Goal: Entertainment & Leisure: Browse casually

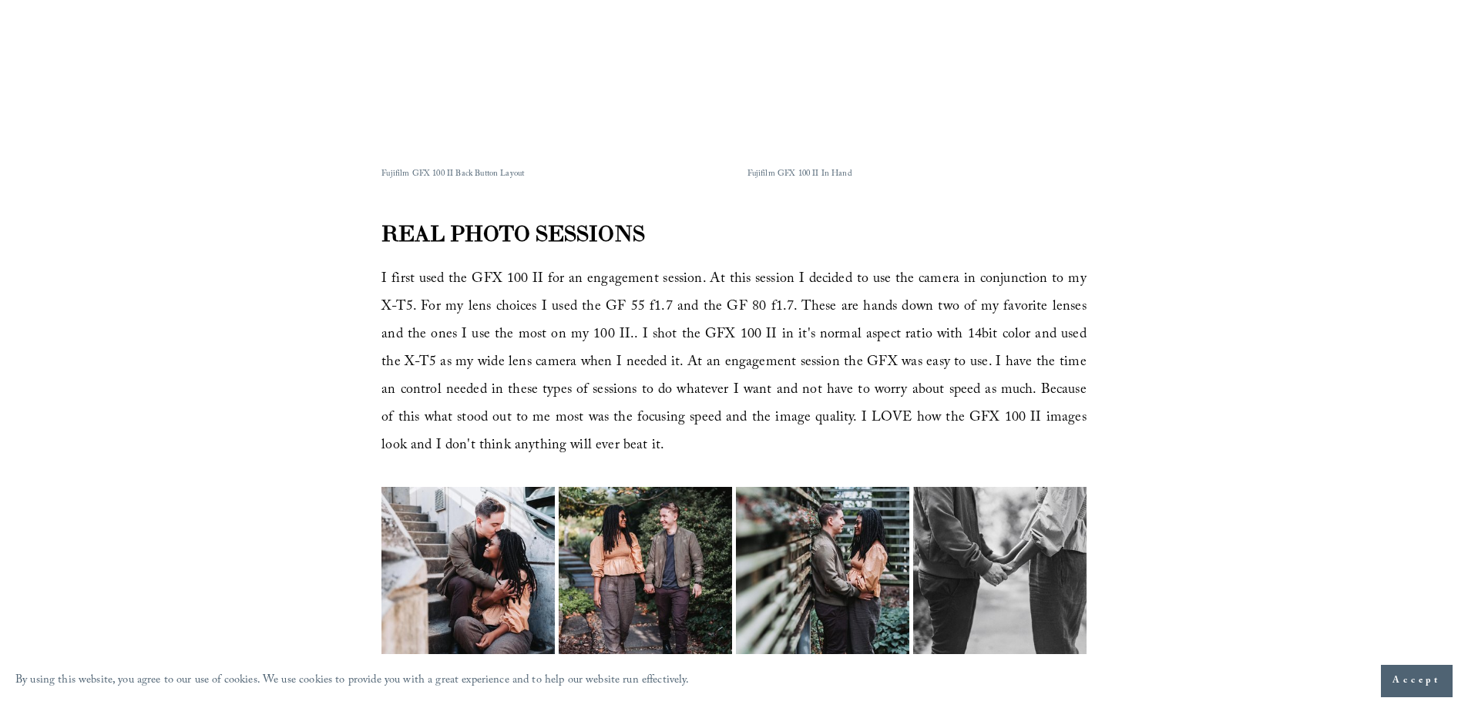
scroll to position [1387, 0]
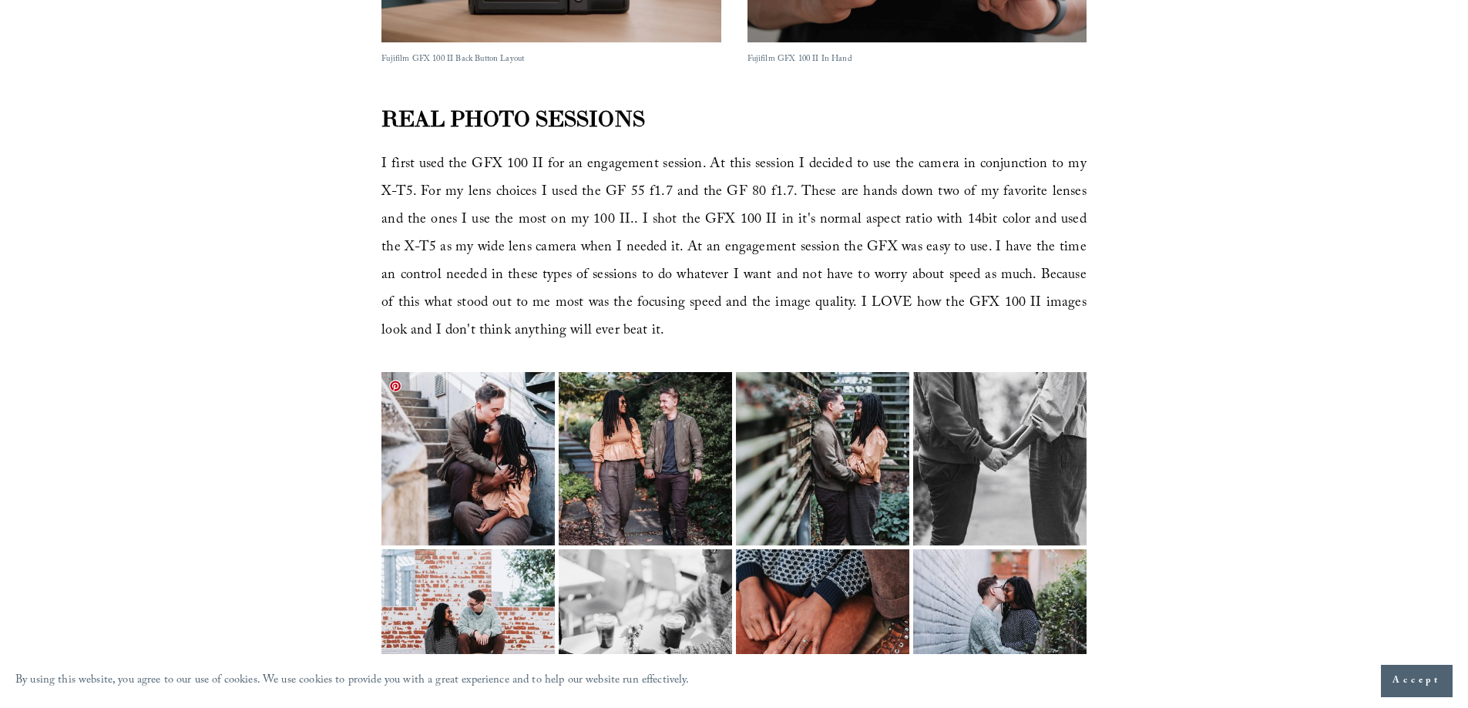
click at [504, 392] on img at bounding box center [468, 458] width 260 height 173
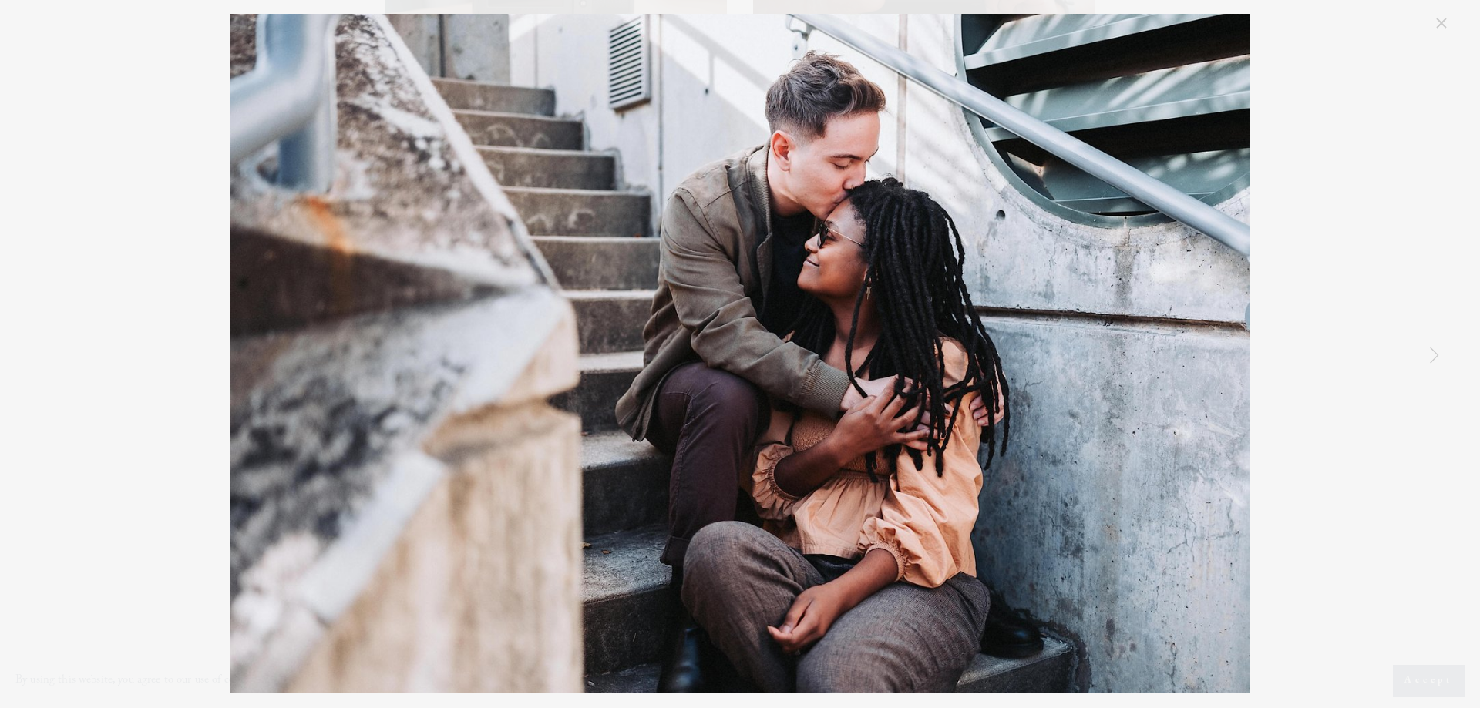
click at [1438, 18] on link "Close" at bounding box center [1441, 23] width 18 height 18
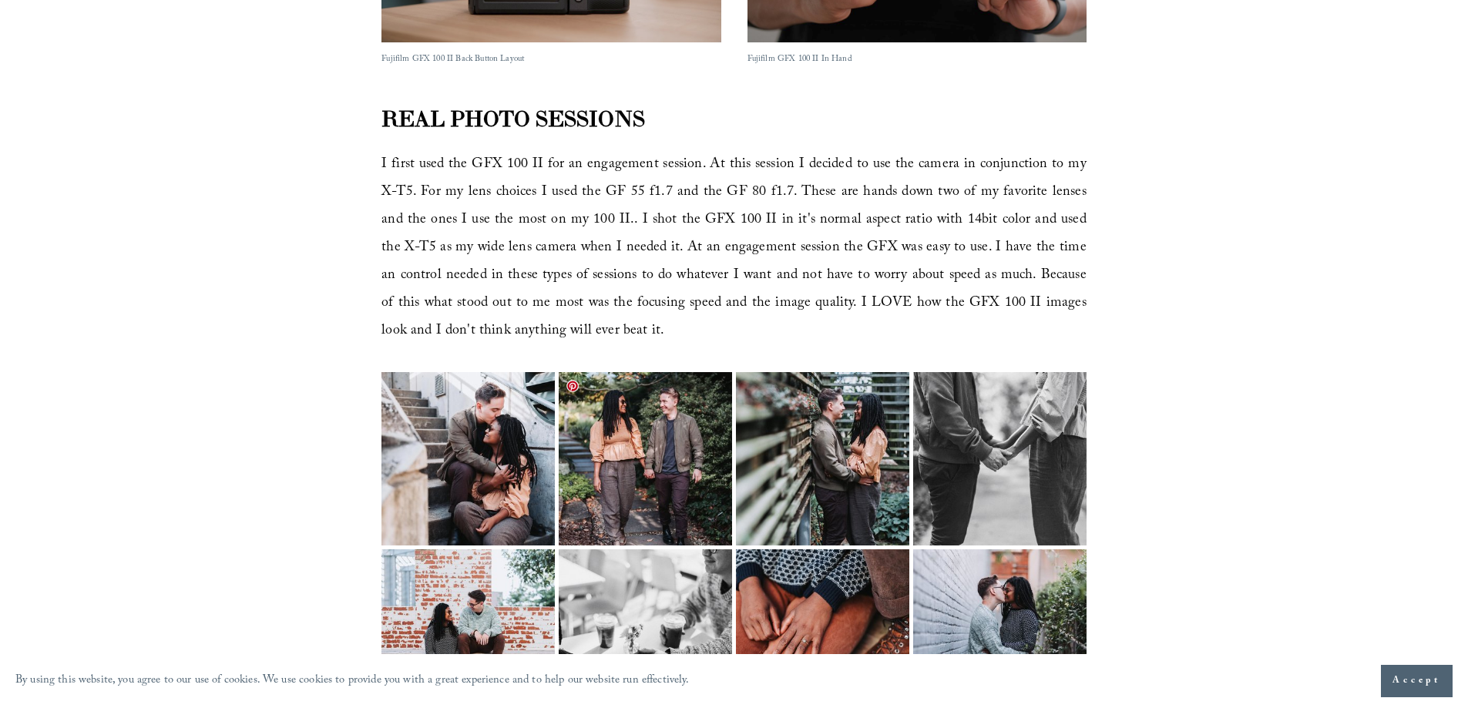
click at [663, 443] on img at bounding box center [646, 458] width 260 height 173
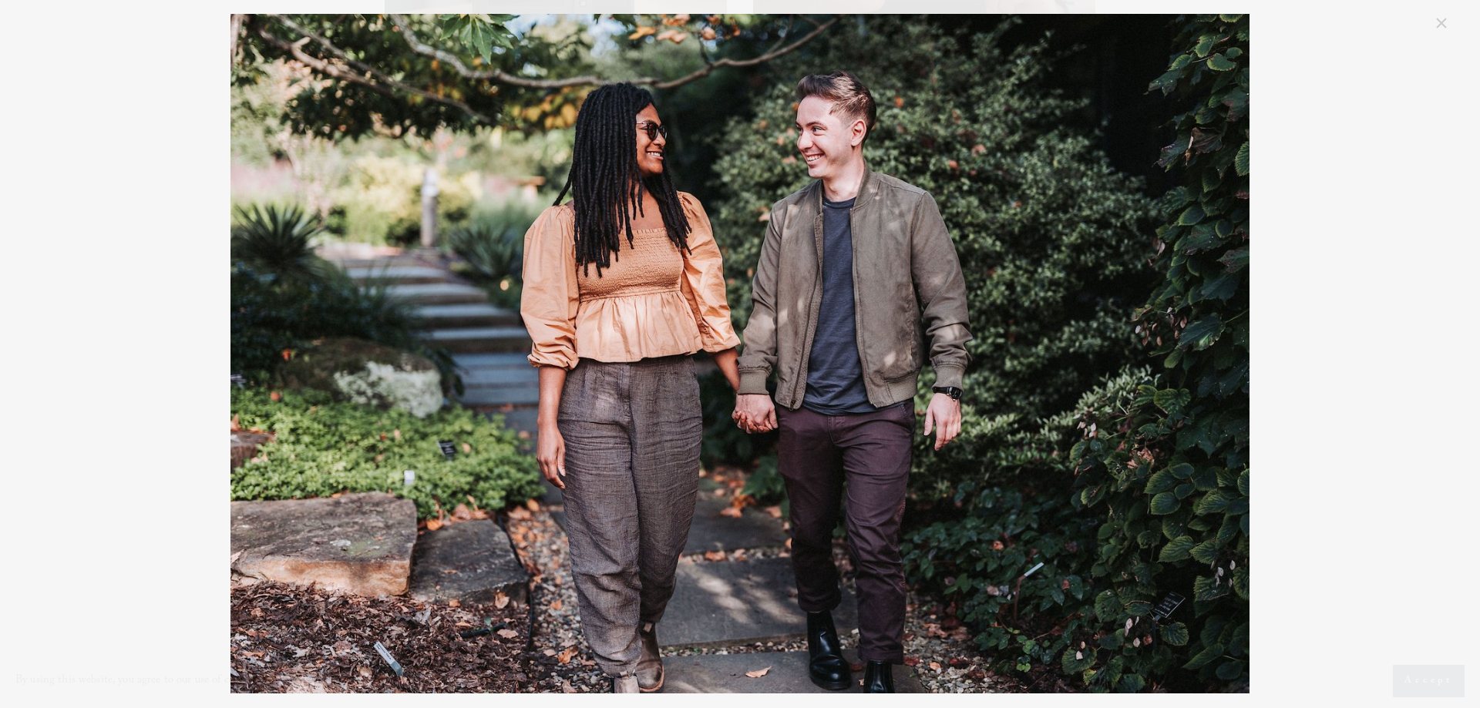
click at [1442, 22] on link "Close" at bounding box center [1441, 23] width 18 height 18
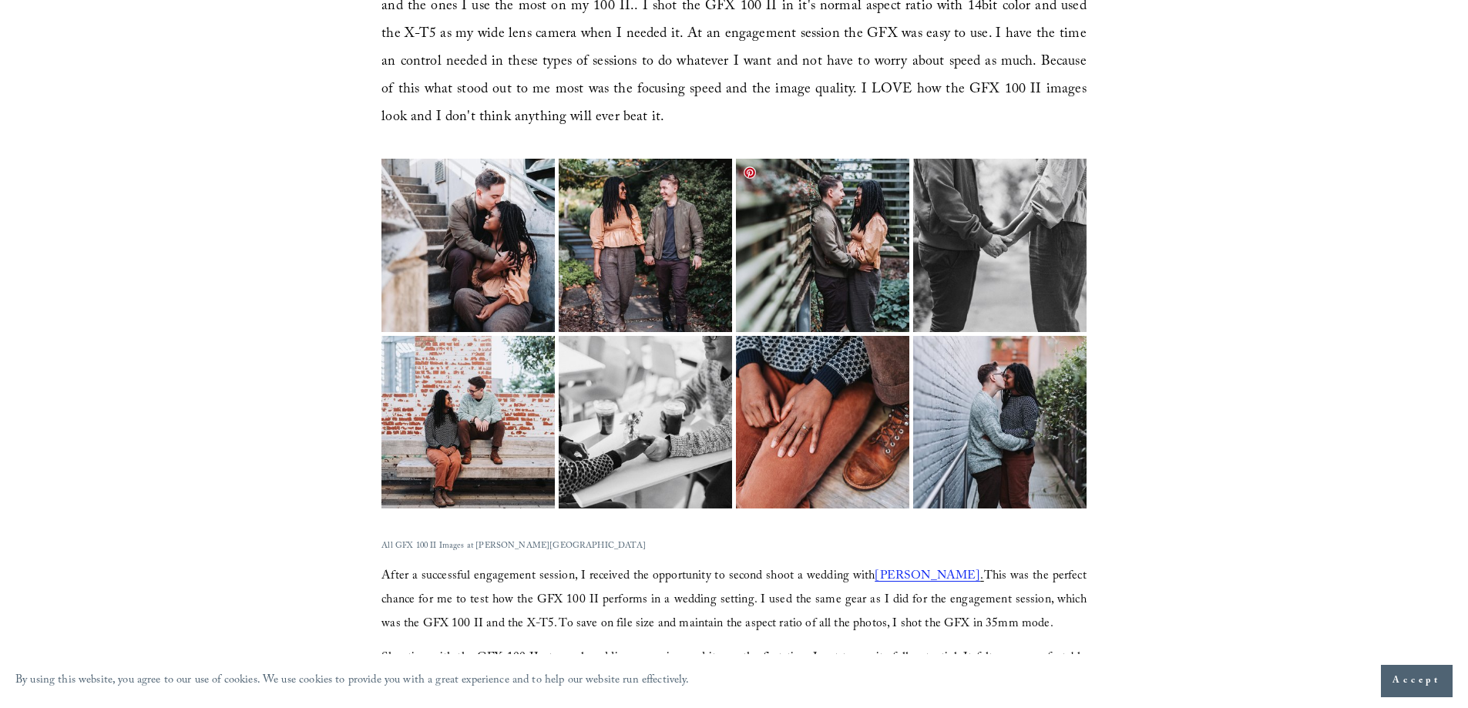
scroll to position [1619, 0]
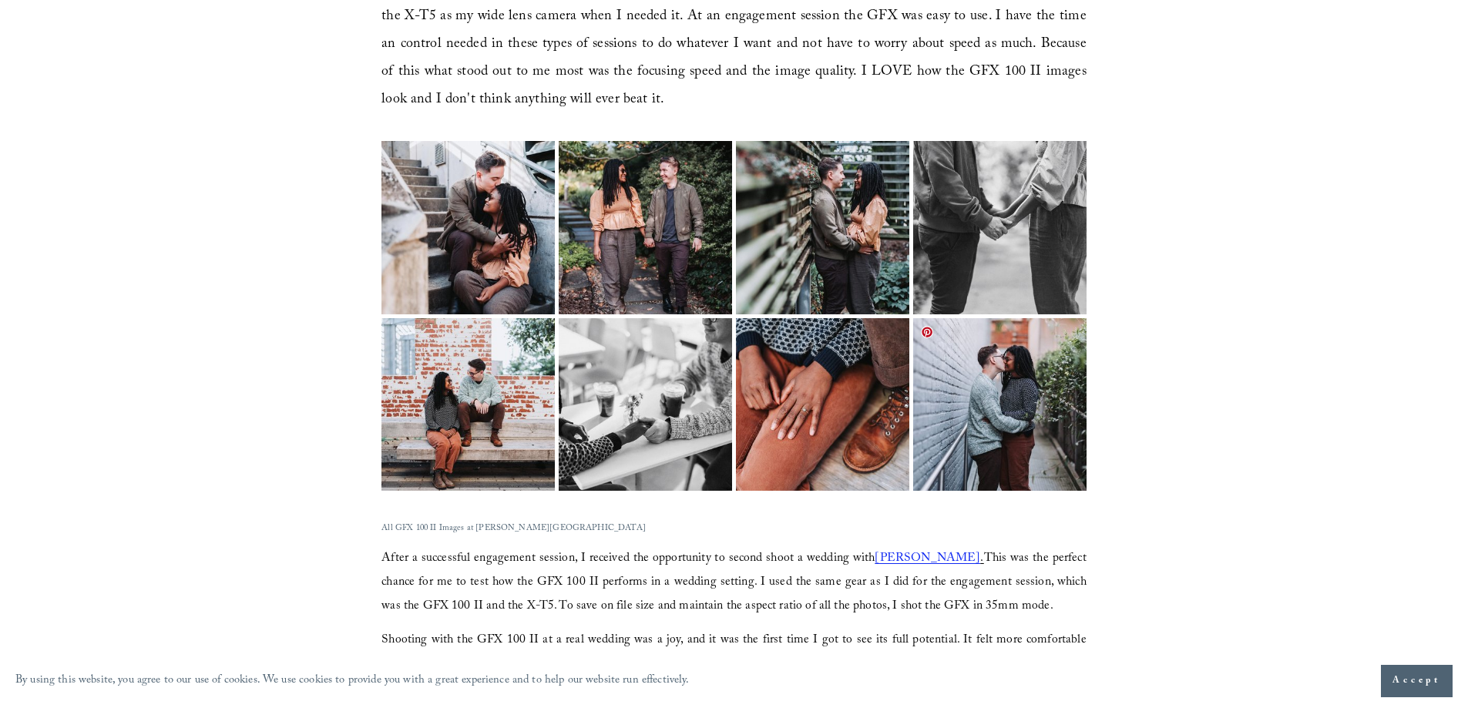
click at [995, 395] on img at bounding box center [1000, 404] width 260 height 173
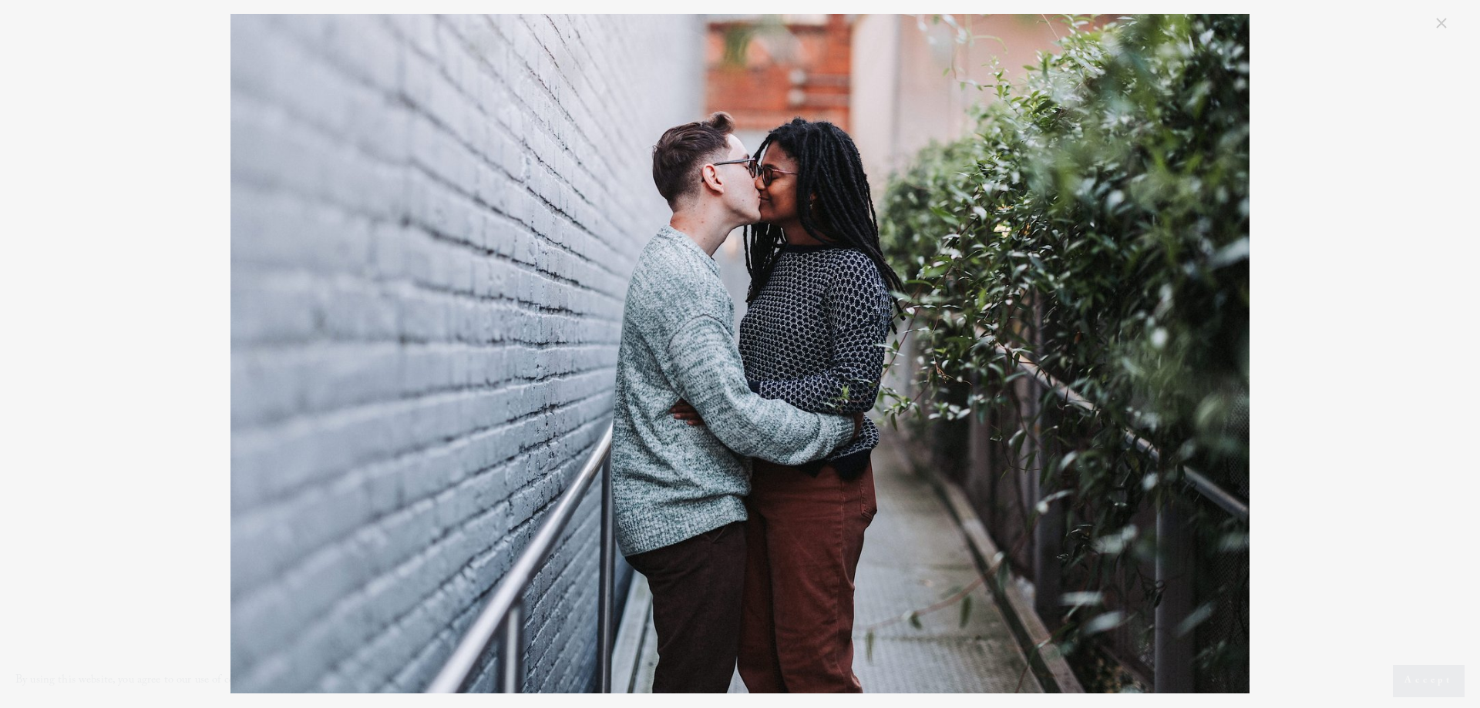
click at [1442, 18] on link "Close" at bounding box center [1441, 23] width 18 height 18
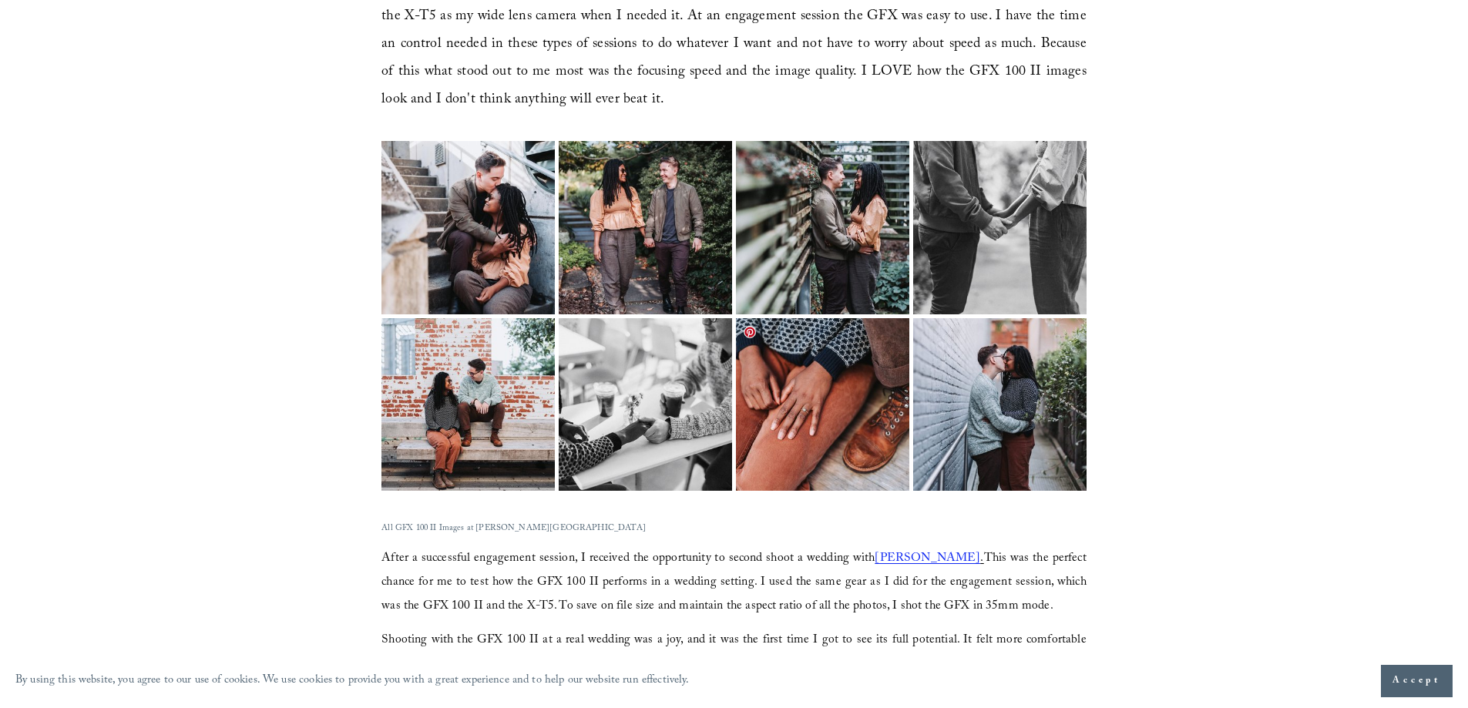
click at [785, 401] on img at bounding box center [823, 404] width 260 height 173
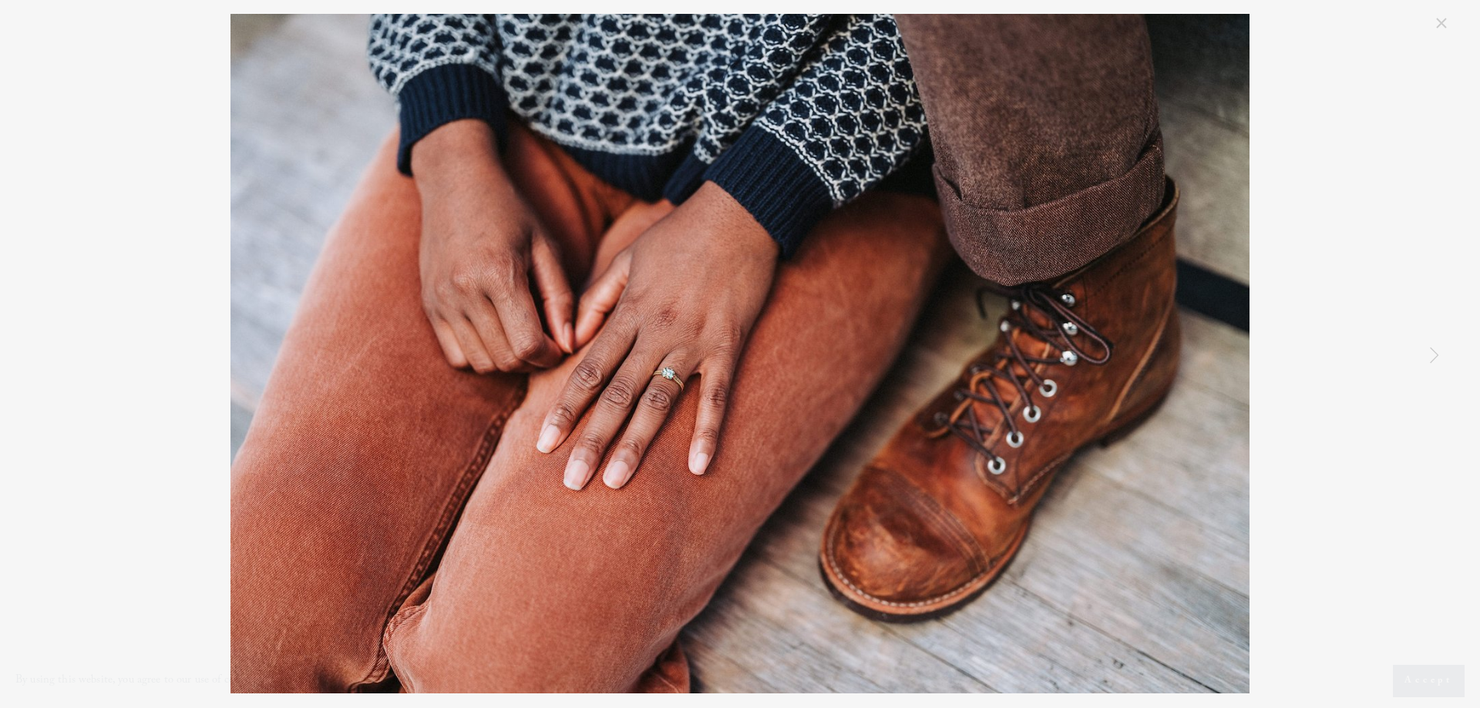
click at [1411, 27] on div "Raleigh [PERSON_NAME] Engagement Photography" at bounding box center [739, 354] width 1421 height 680
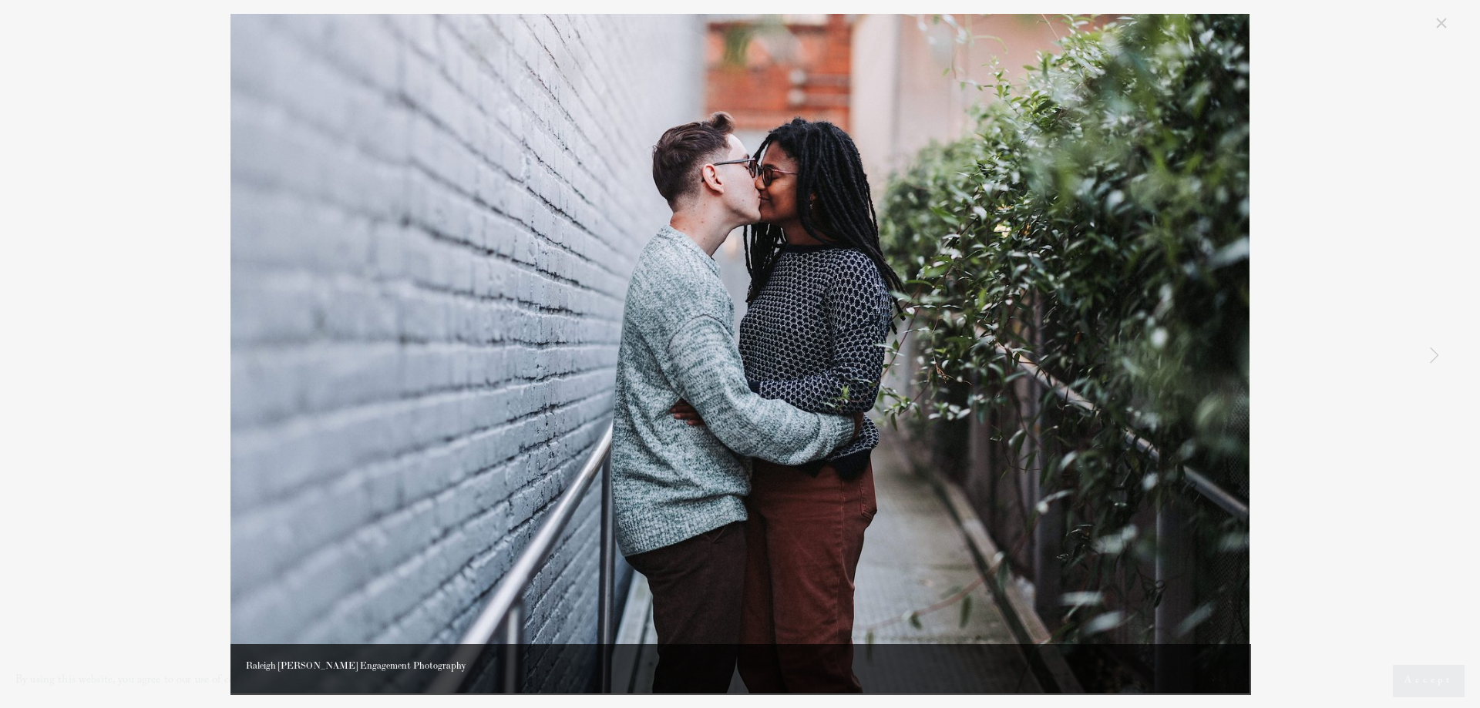
click at [1295, 346] on div "Raleigh [PERSON_NAME] Engagement Photography" at bounding box center [739, 354] width 1421 height 680
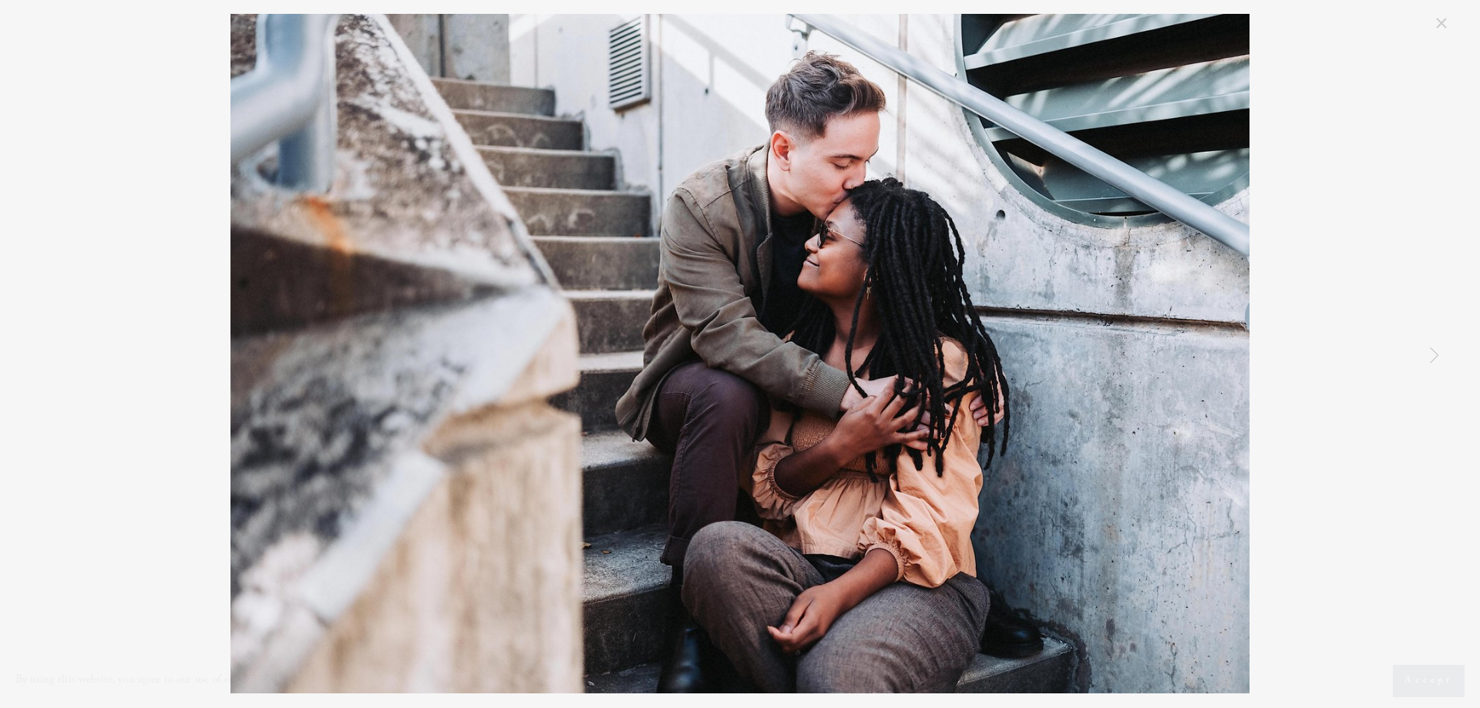
click at [1424, 358] on link "Next Item" at bounding box center [1434, 355] width 34 height 34
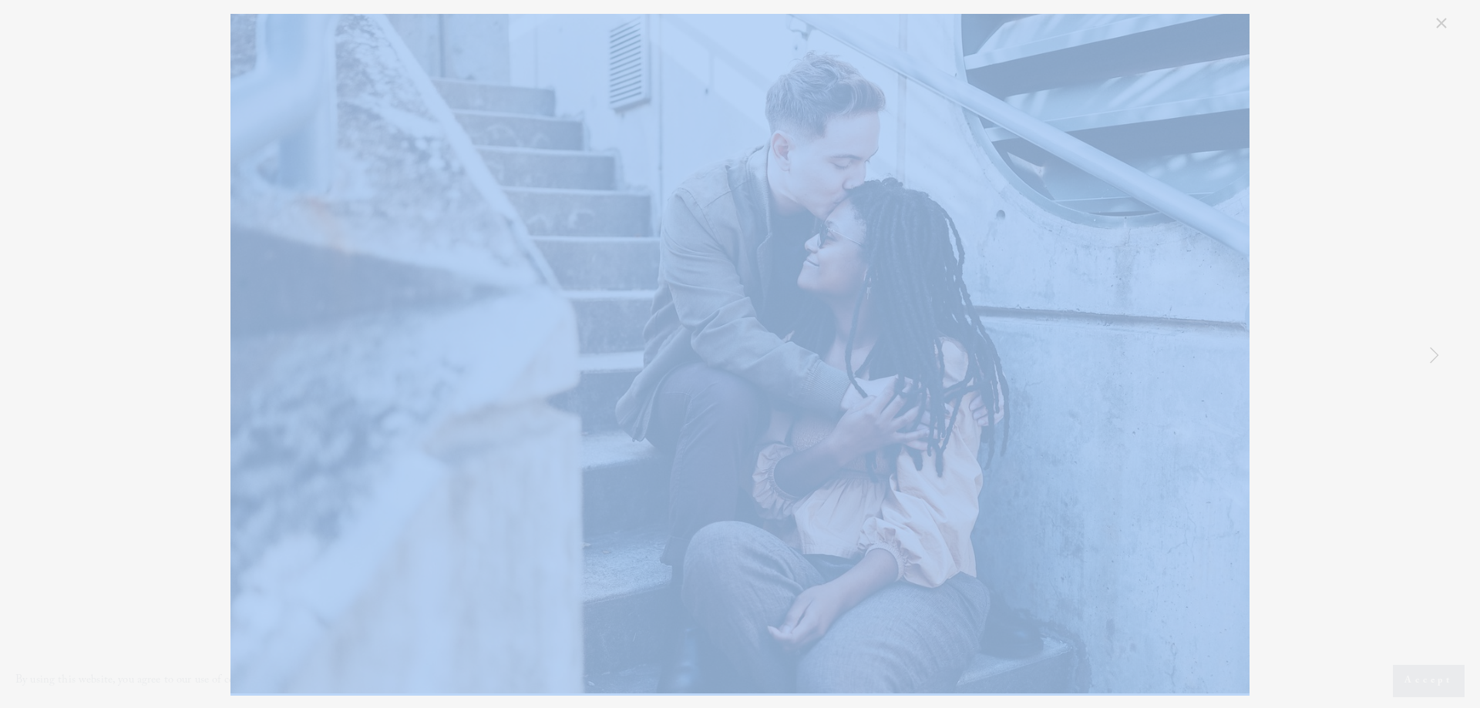
click at [1424, 358] on link "Next Item" at bounding box center [1434, 355] width 34 height 34
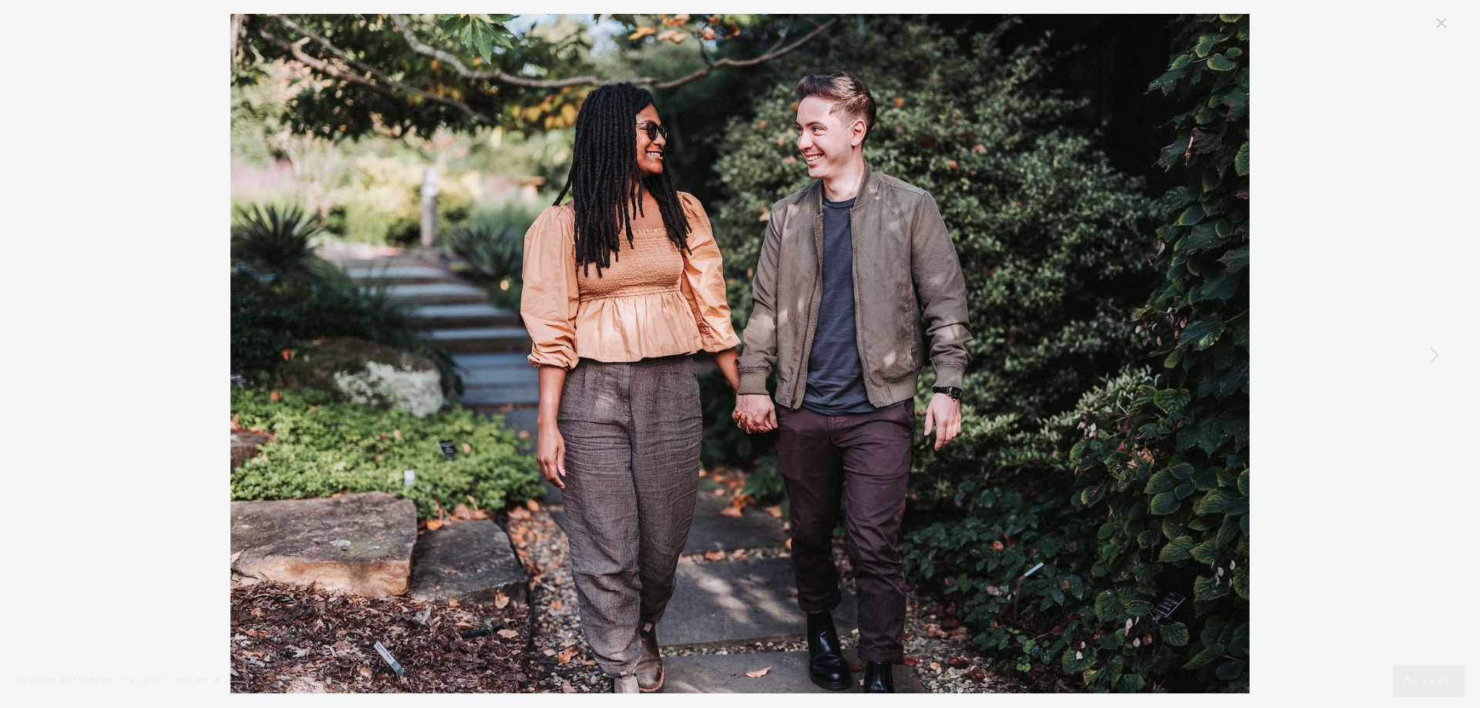
click at [1427, 355] on link "Next Item" at bounding box center [1434, 355] width 34 height 34
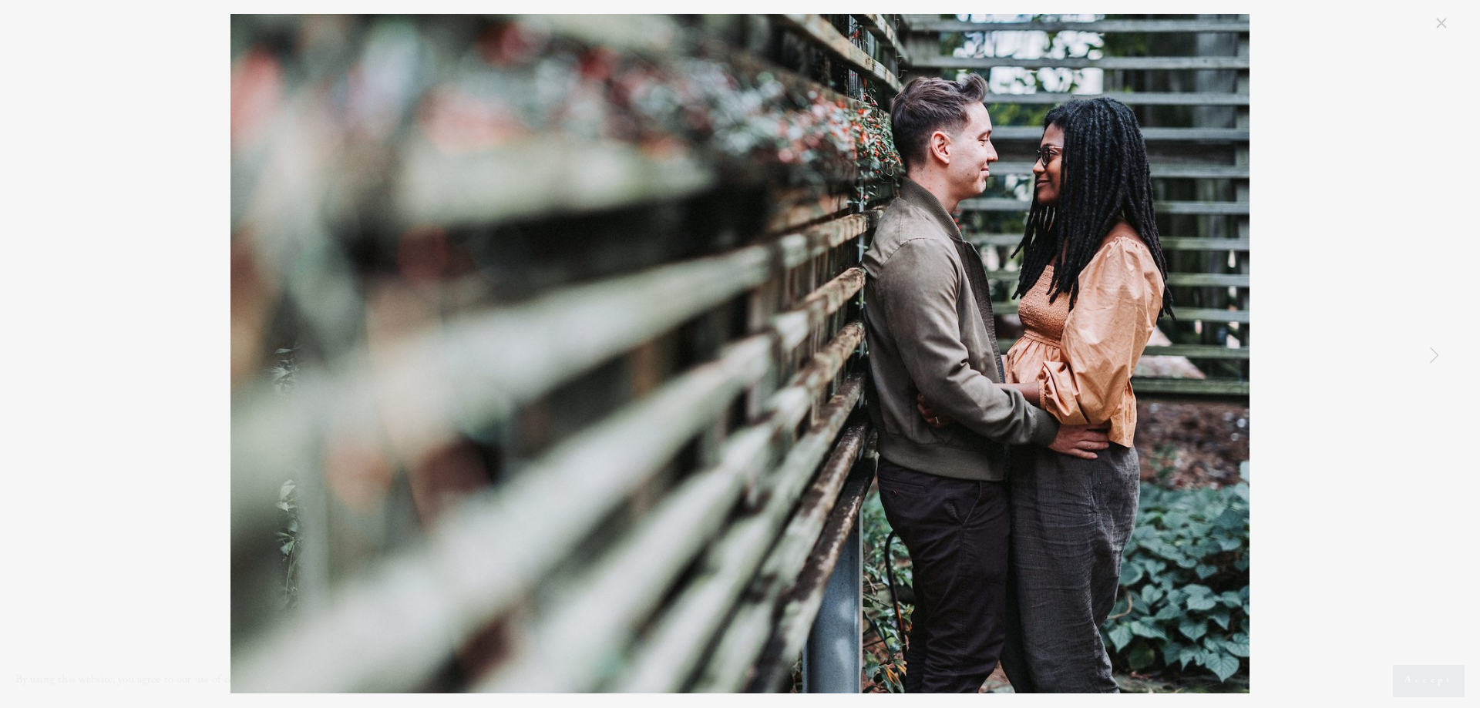
click at [1427, 355] on link "Next Item" at bounding box center [1434, 355] width 34 height 34
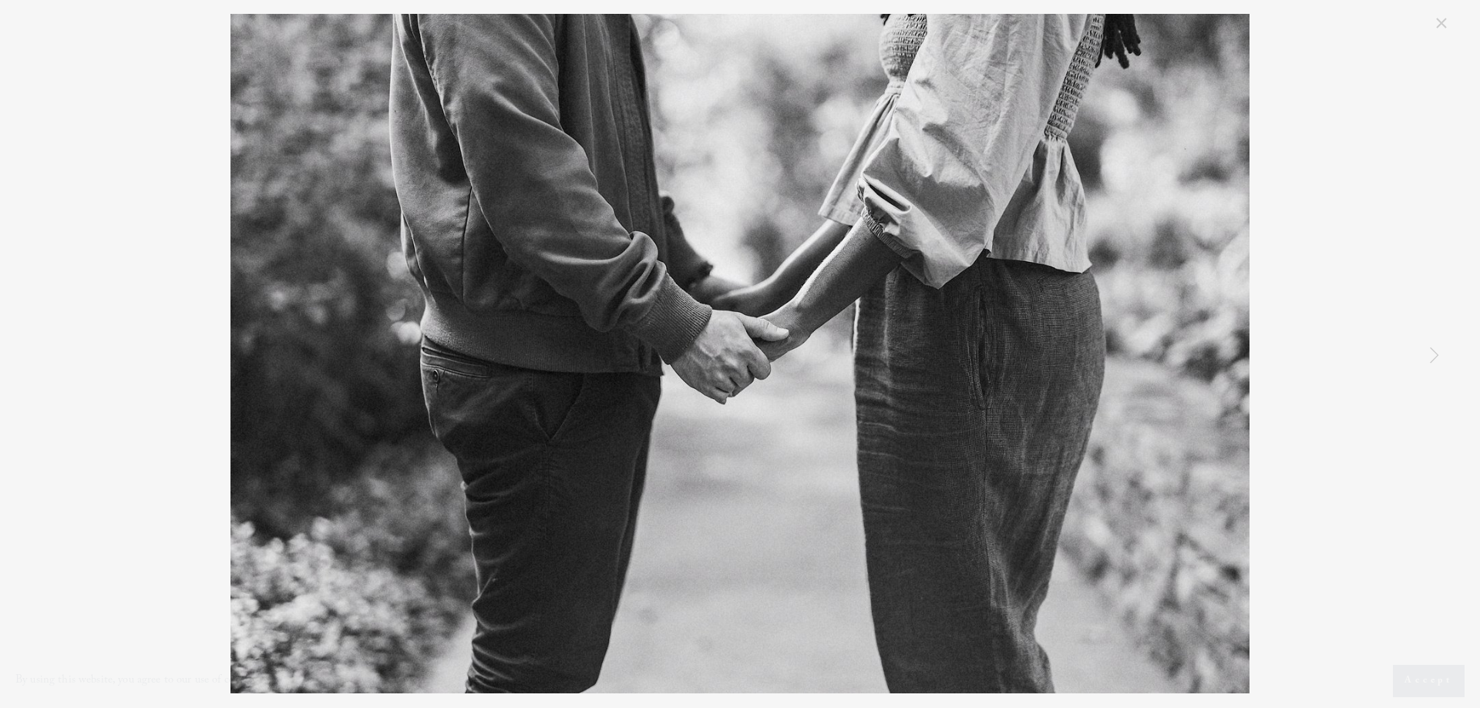
click at [1448, 25] on link "Close" at bounding box center [1441, 23] width 18 height 18
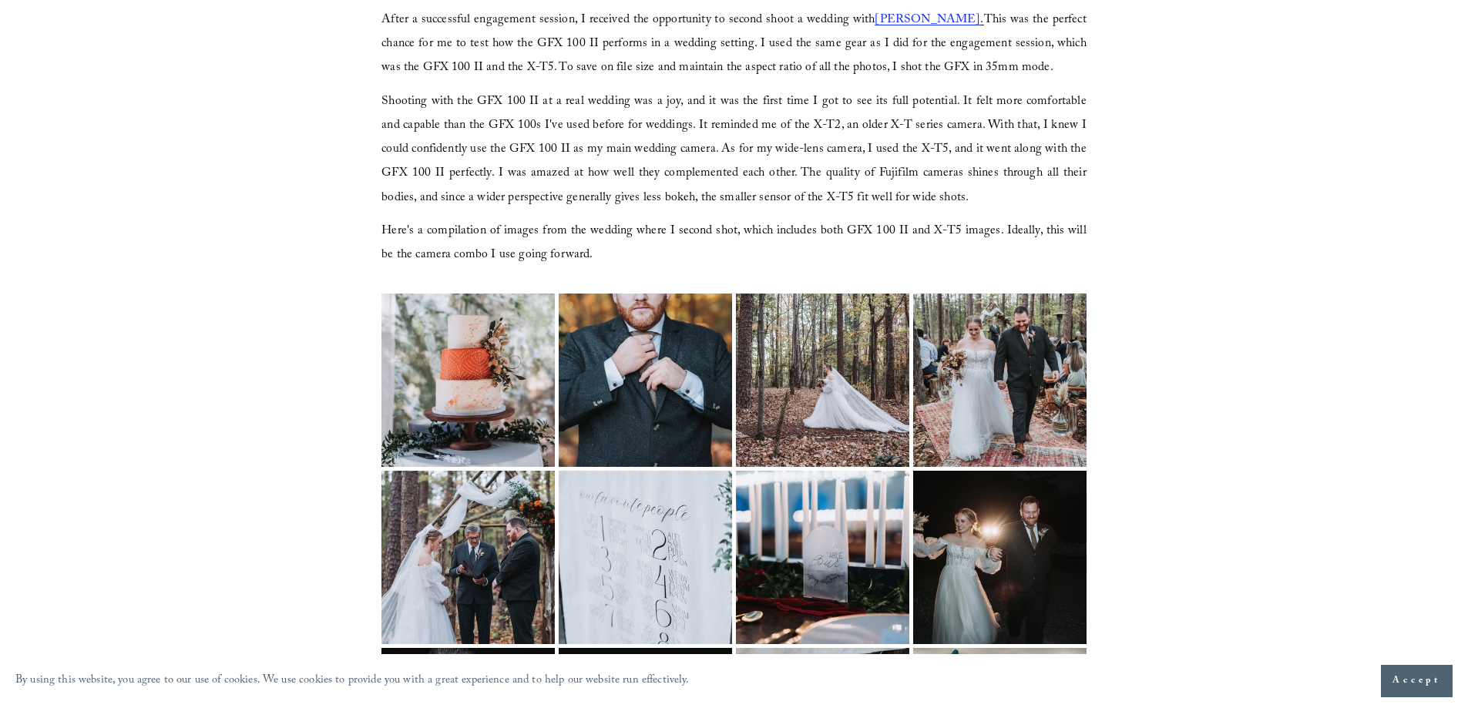
scroll to position [2158, 0]
click at [442, 338] on img at bounding box center [468, 379] width 260 height 173
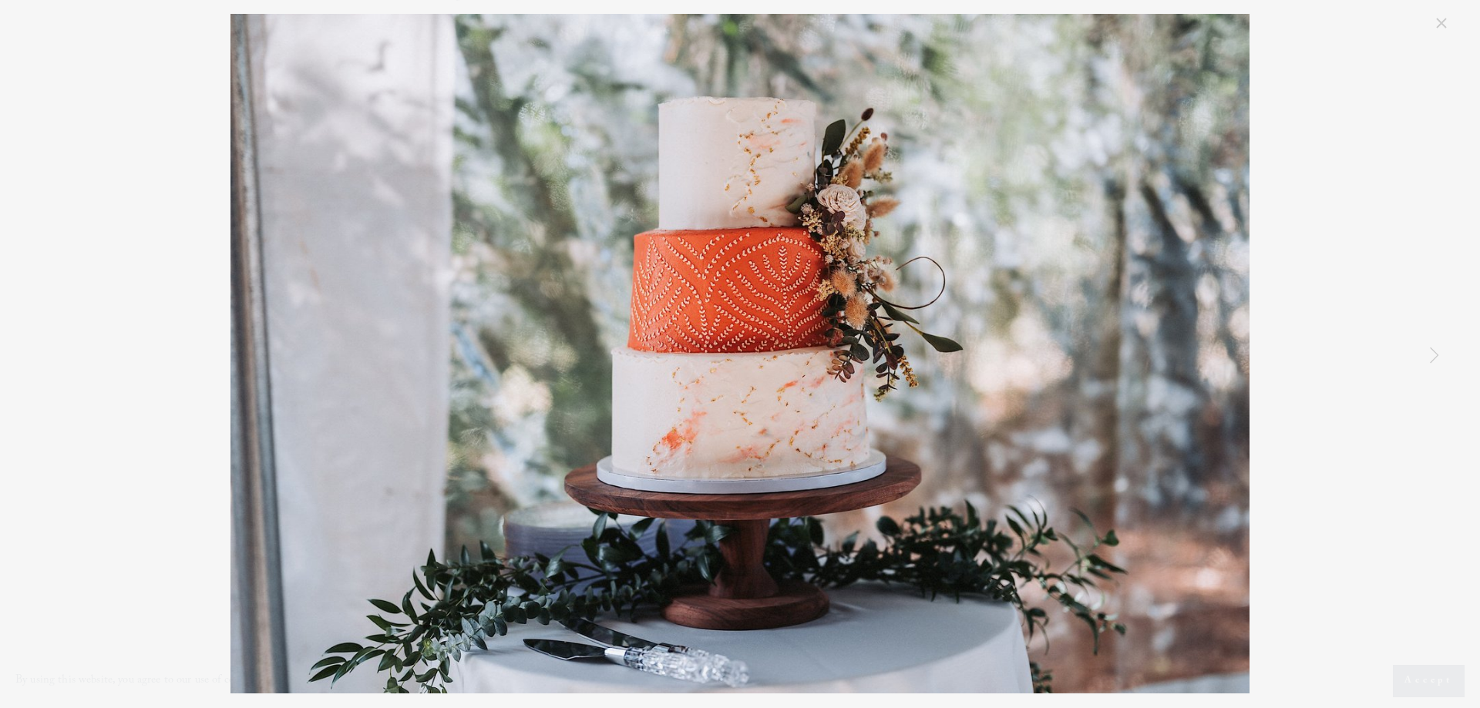
click at [1432, 19] on link "Close" at bounding box center [1441, 23] width 18 height 18
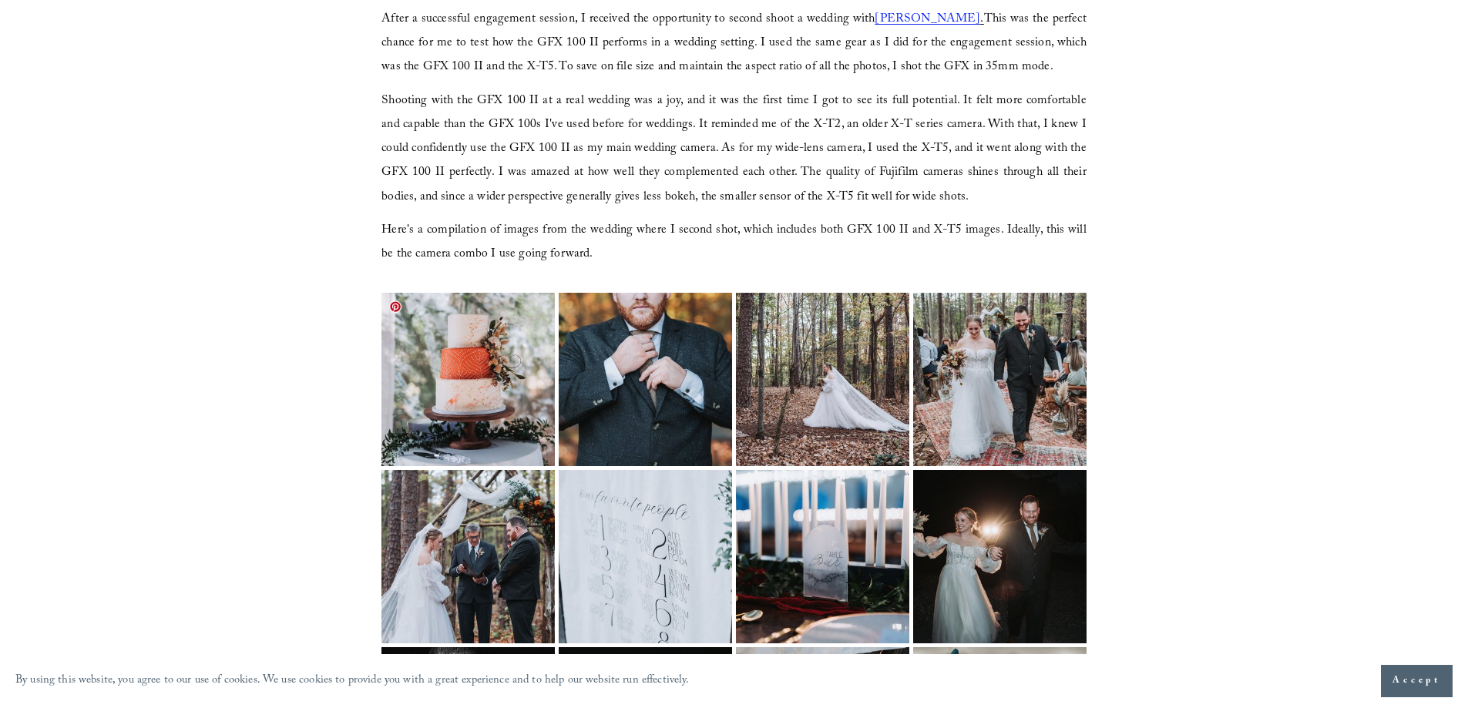
click at [442, 373] on img at bounding box center [468, 379] width 260 height 173
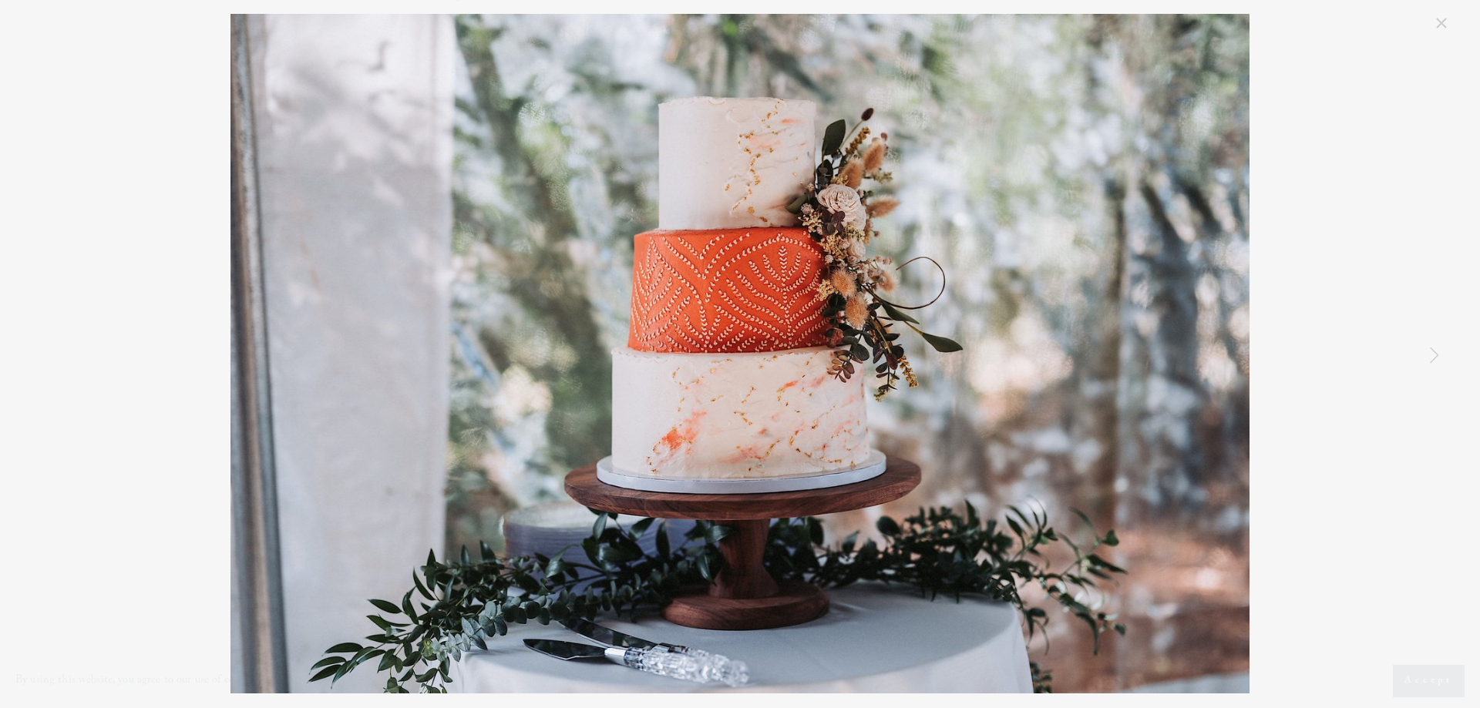
click at [1435, 355] on link "Next Item" at bounding box center [1434, 355] width 34 height 34
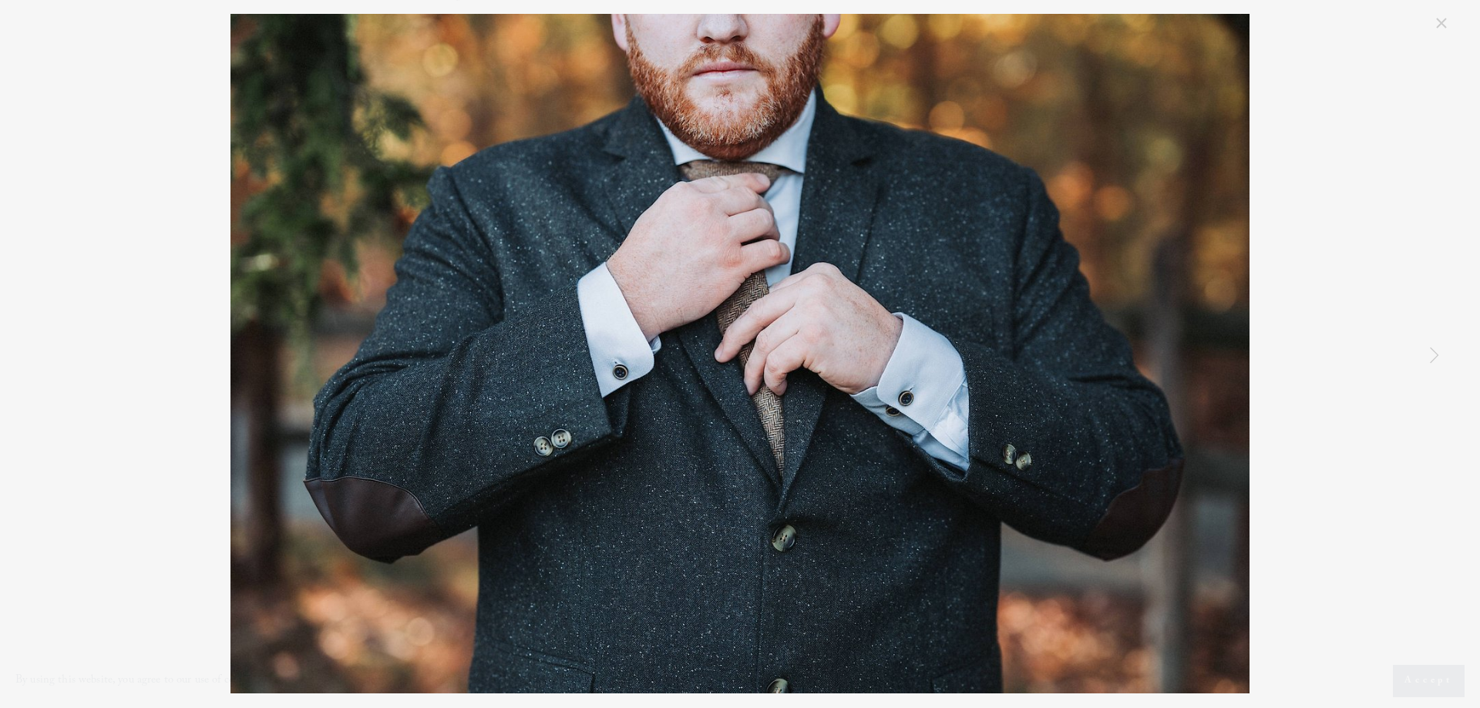
click at [1435, 355] on link "Next Item" at bounding box center [1434, 355] width 34 height 34
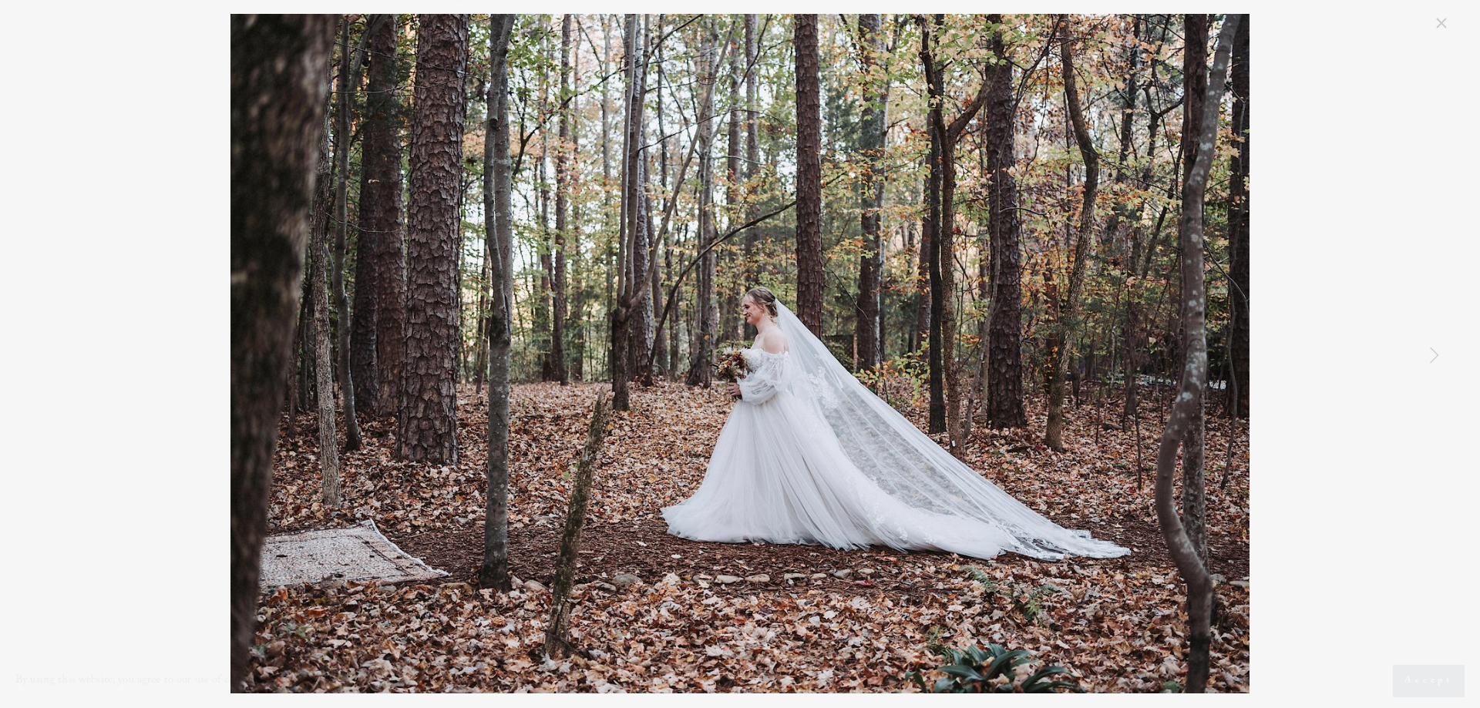
click at [1435, 355] on link "Next Item" at bounding box center [1434, 355] width 34 height 34
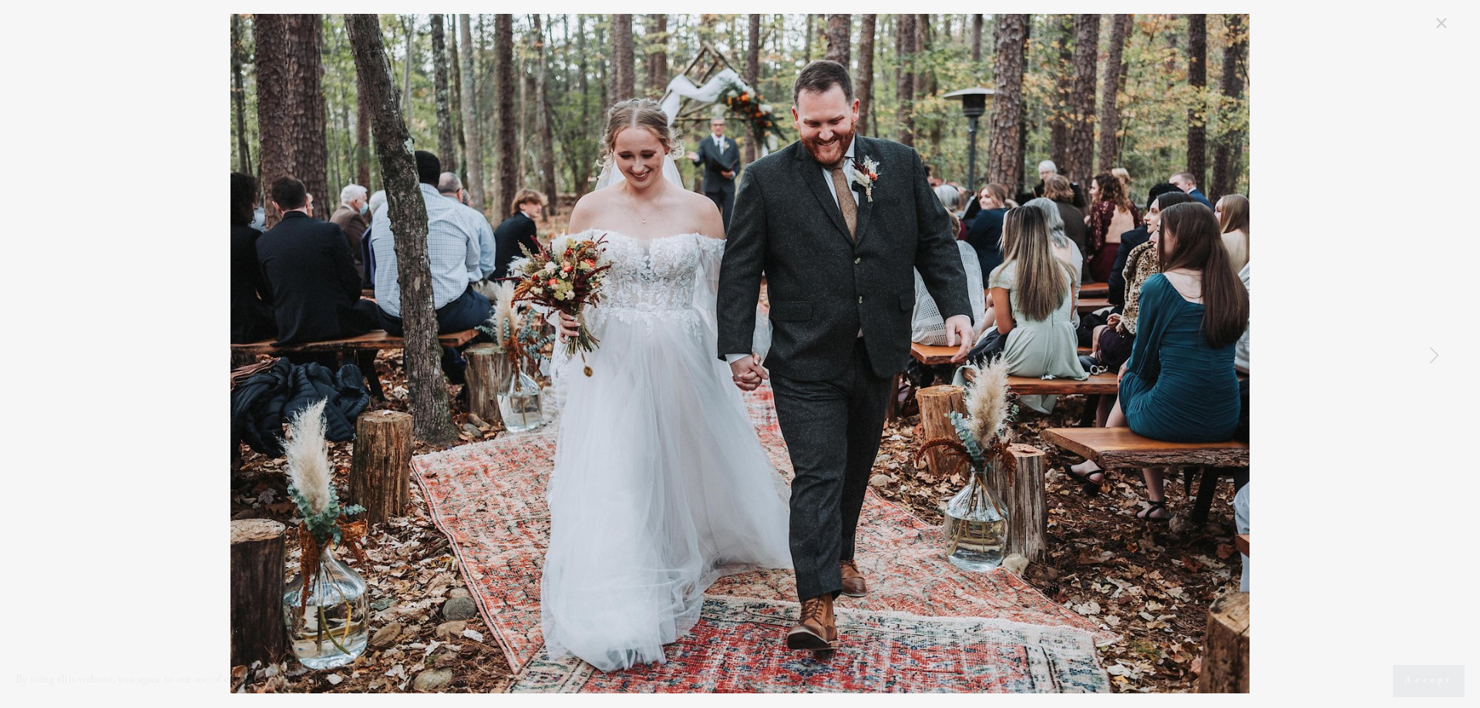
click at [1435, 355] on link "Next Item" at bounding box center [1434, 355] width 34 height 34
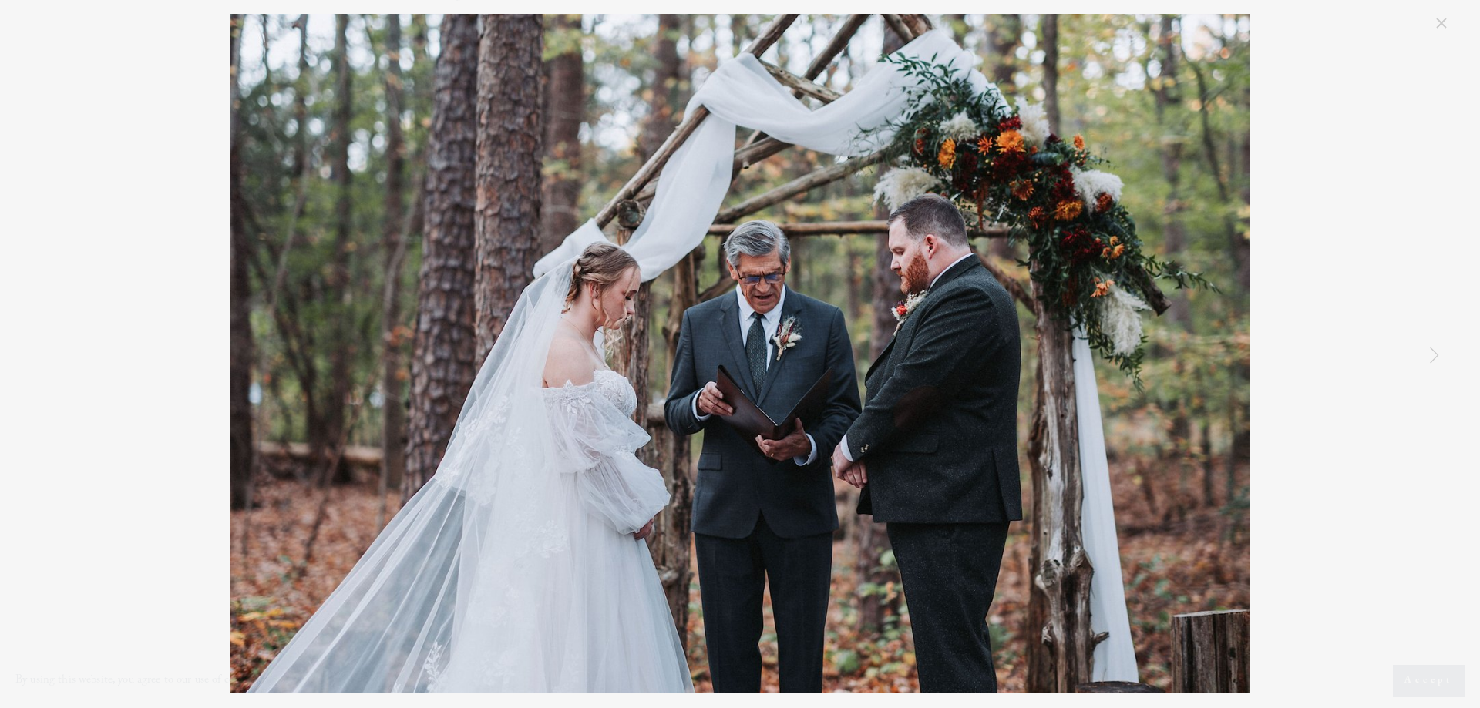
click at [1435, 355] on link "Next Item" at bounding box center [1434, 355] width 34 height 34
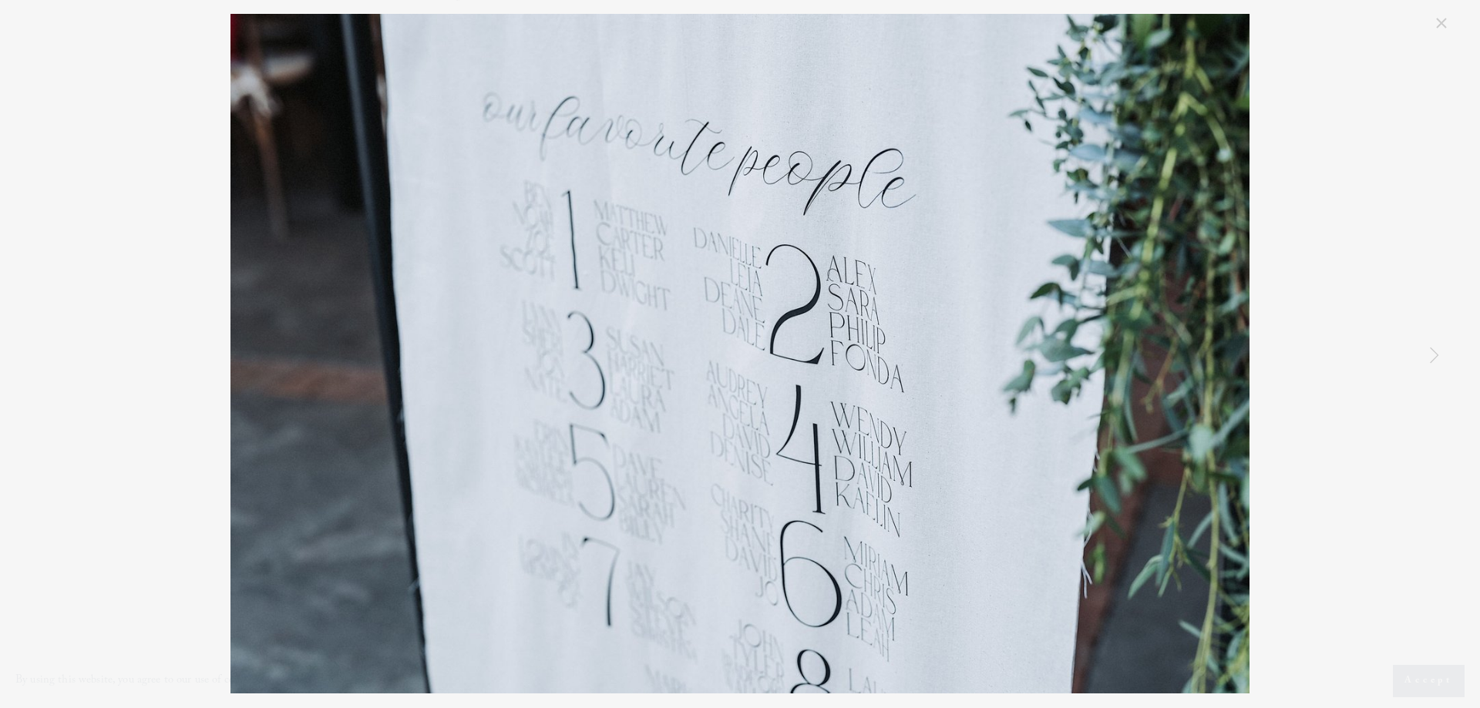
click at [1435, 355] on link "Next Item" at bounding box center [1434, 355] width 34 height 34
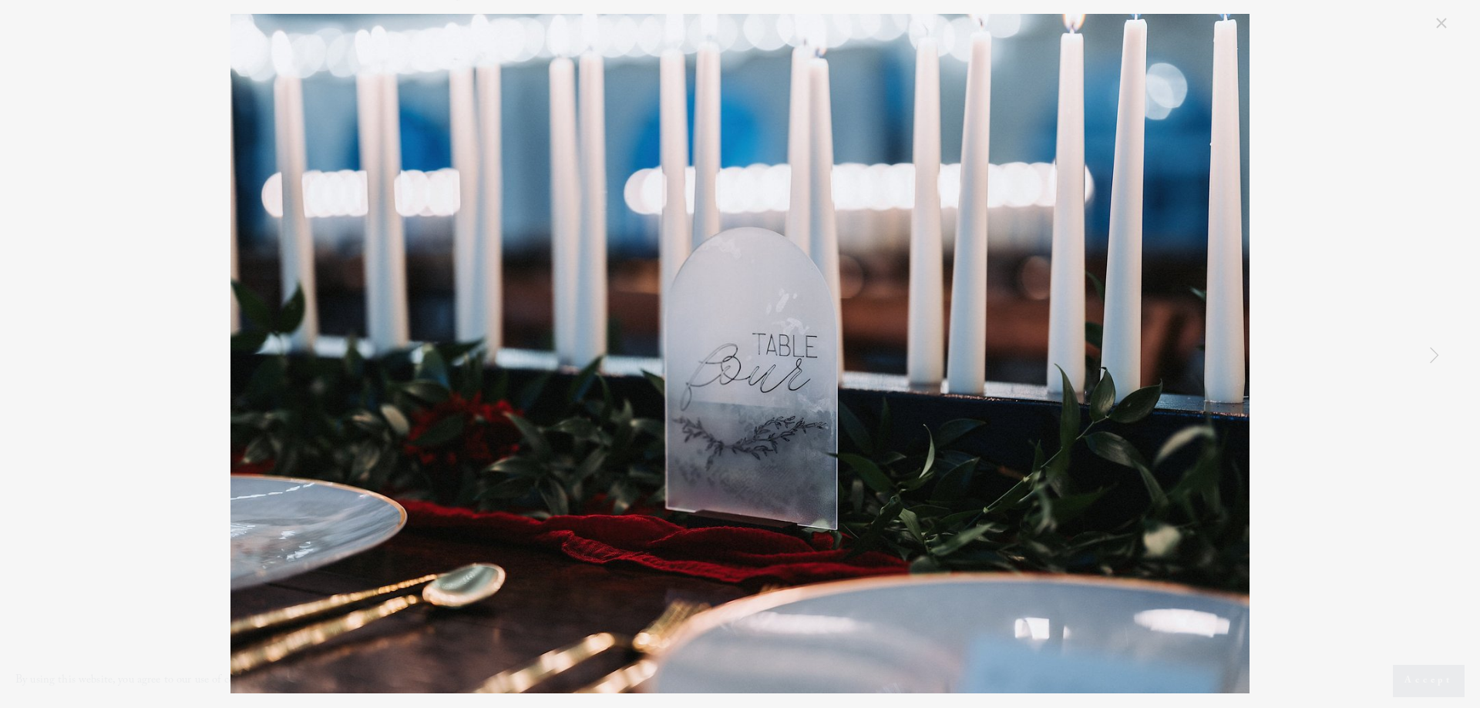
click at [1434, 25] on link "Close" at bounding box center [1441, 23] width 18 height 18
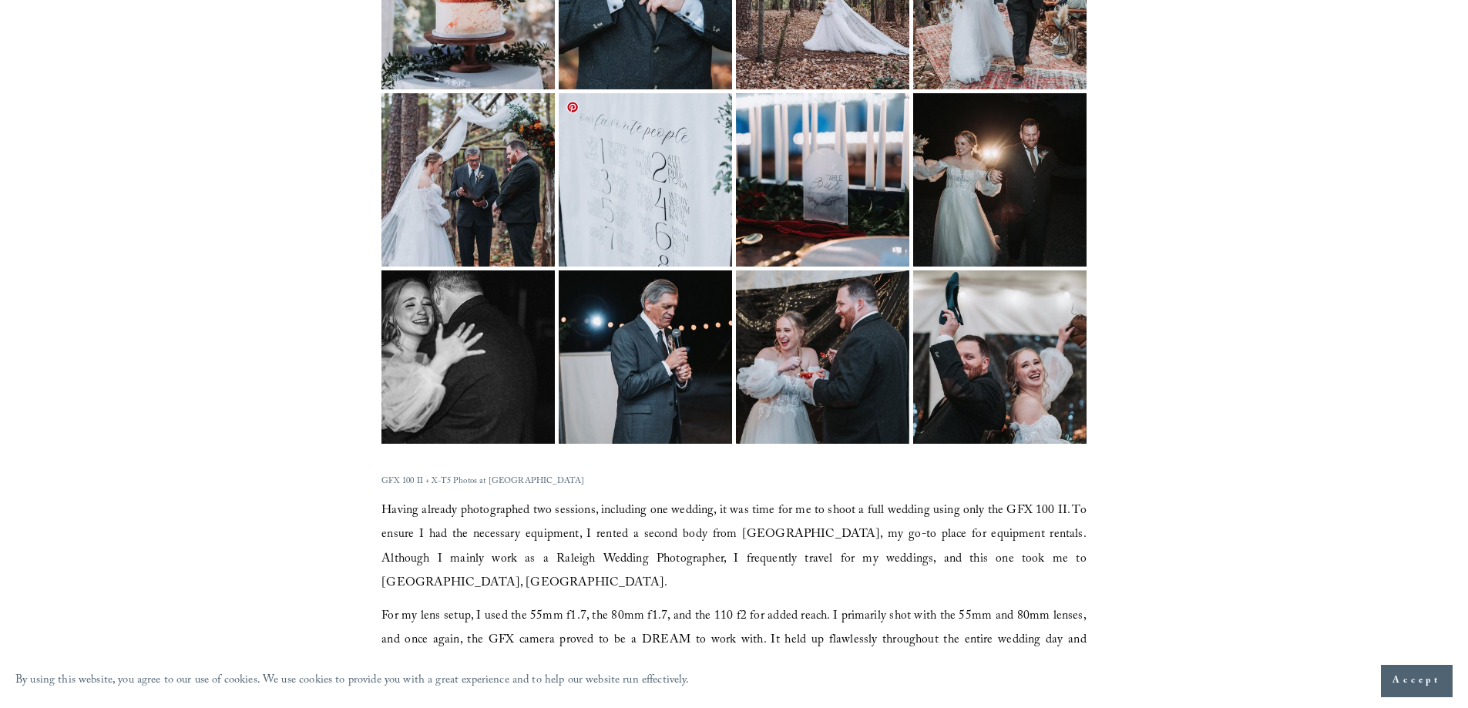
scroll to position [2544, 0]
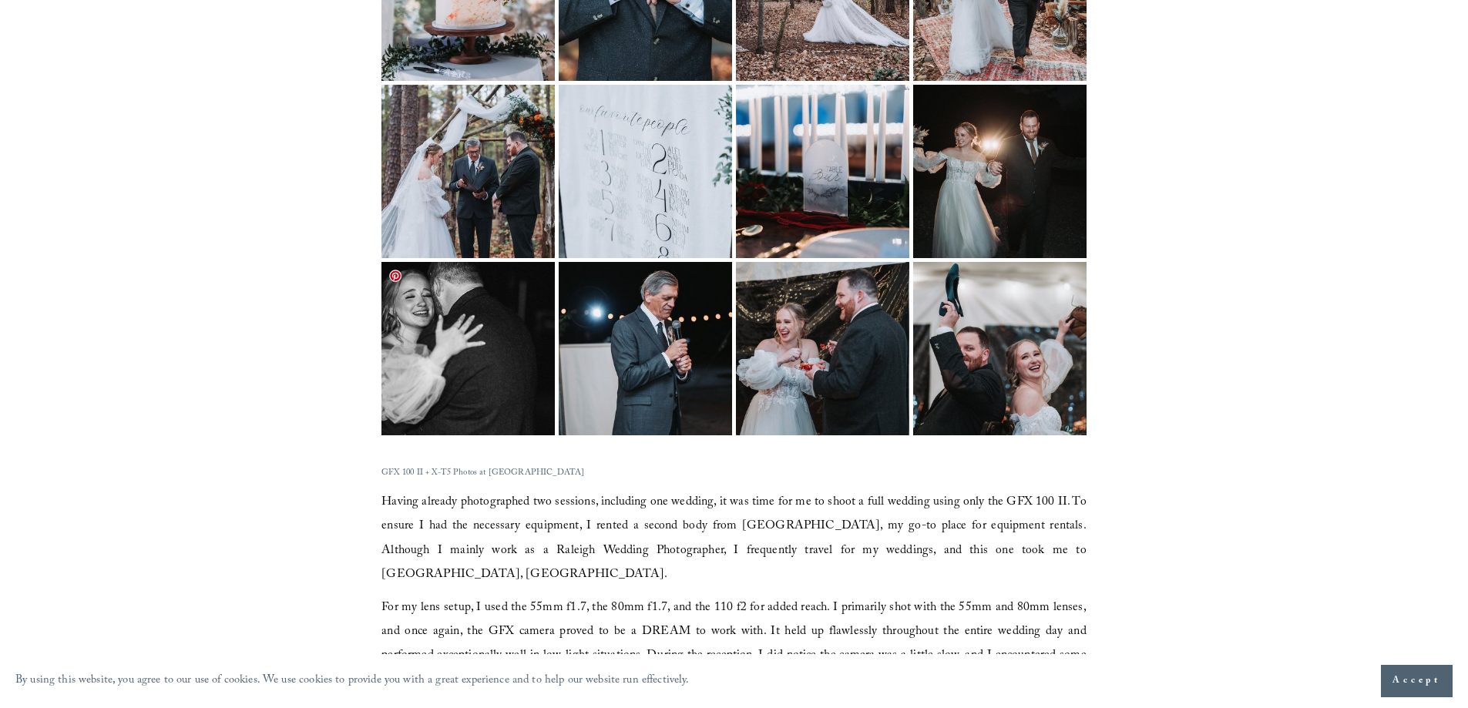
click at [518, 368] on img at bounding box center [468, 348] width 260 height 173
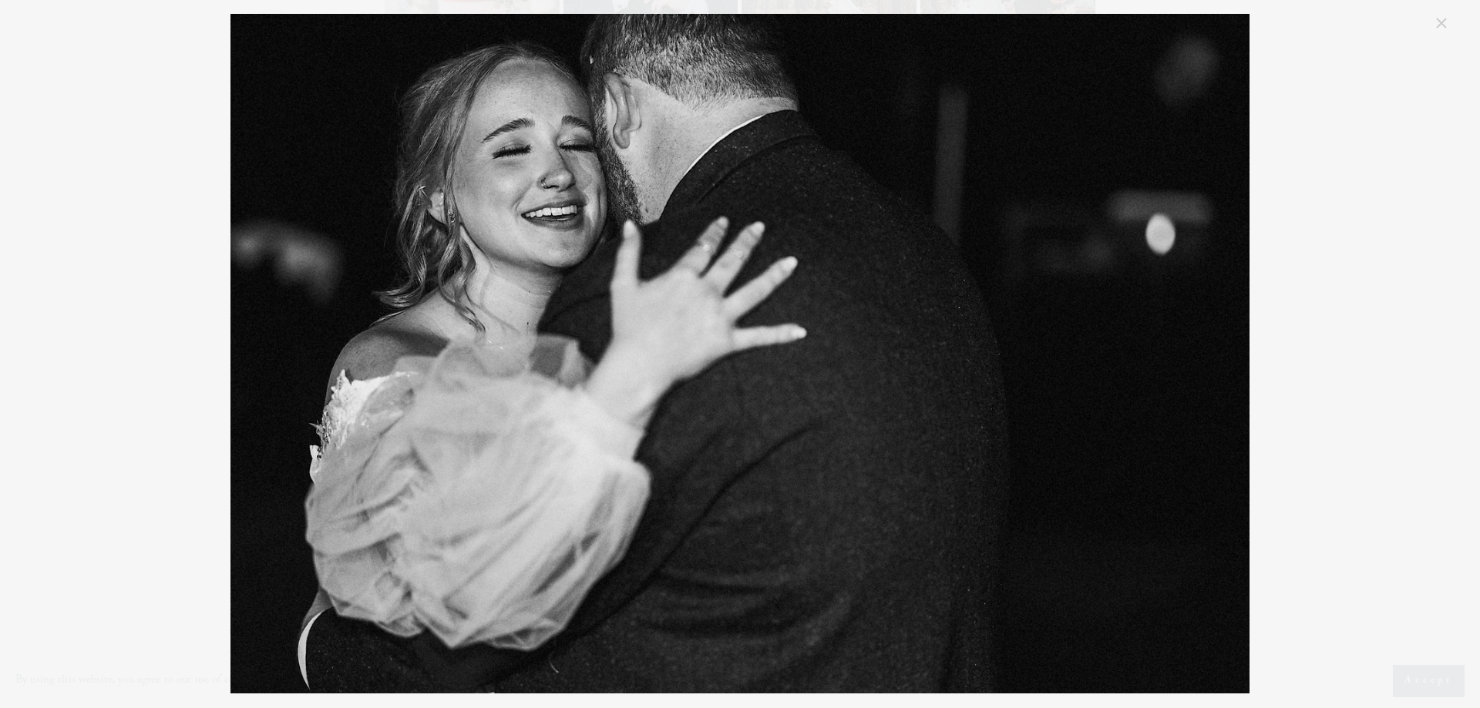
click at [1443, 23] on link "Close" at bounding box center [1441, 23] width 18 height 18
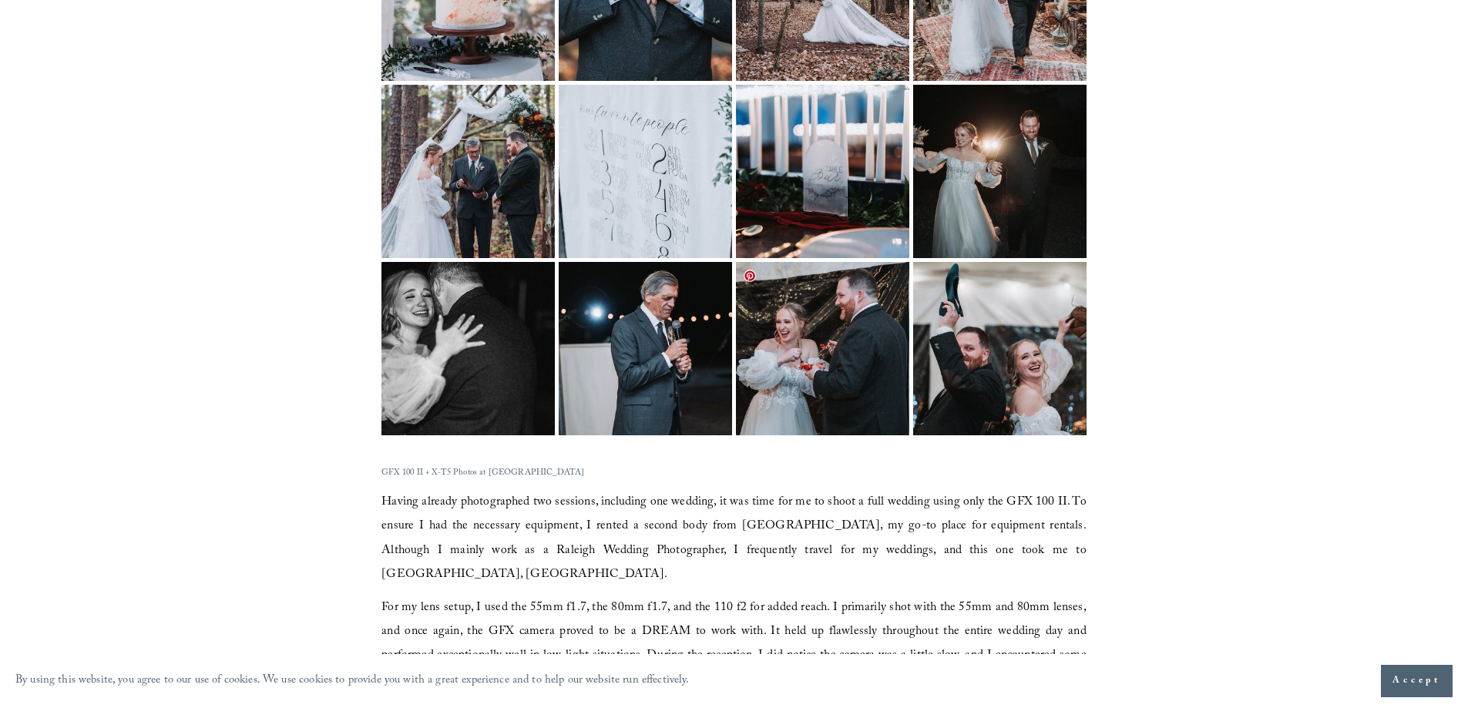
click at [781, 338] on img at bounding box center [823, 348] width 260 height 173
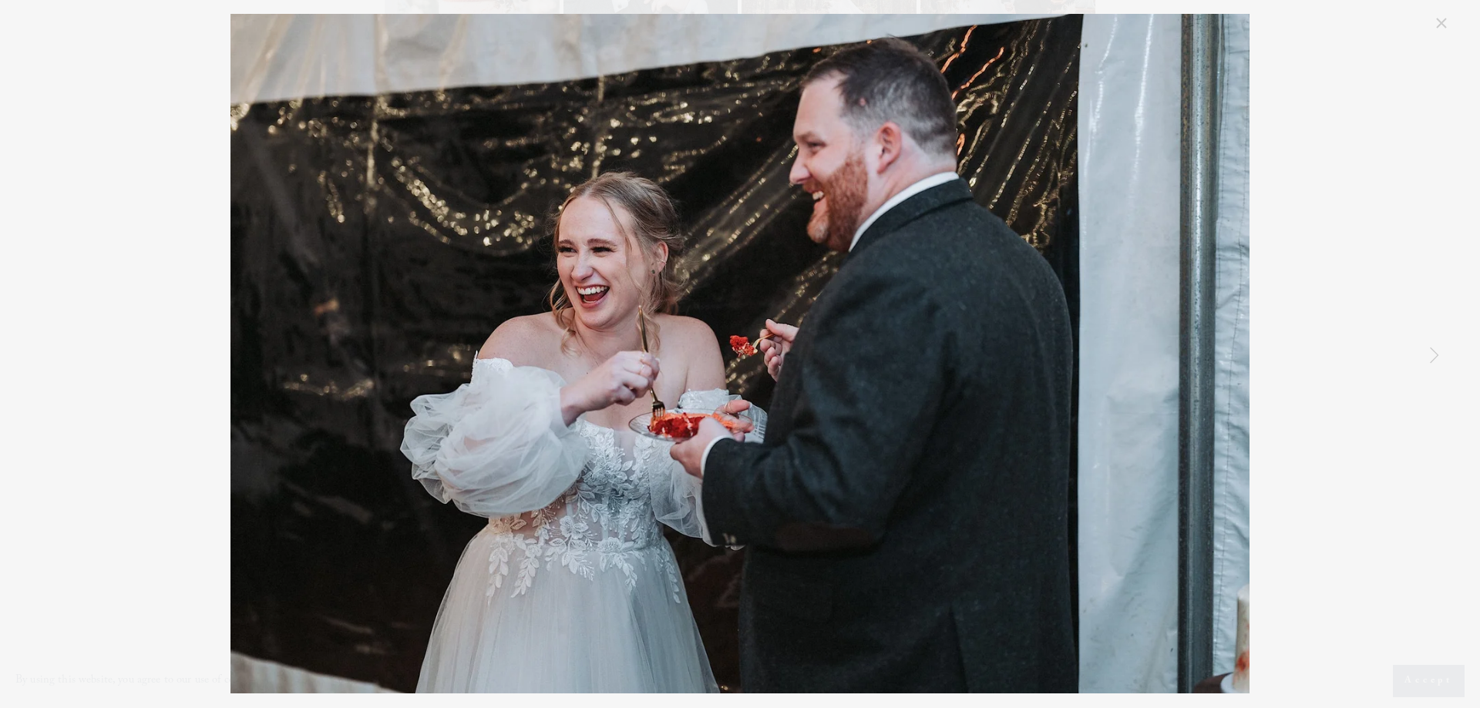
click at [1436, 23] on link "Close" at bounding box center [1441, 23] width 18 height 18
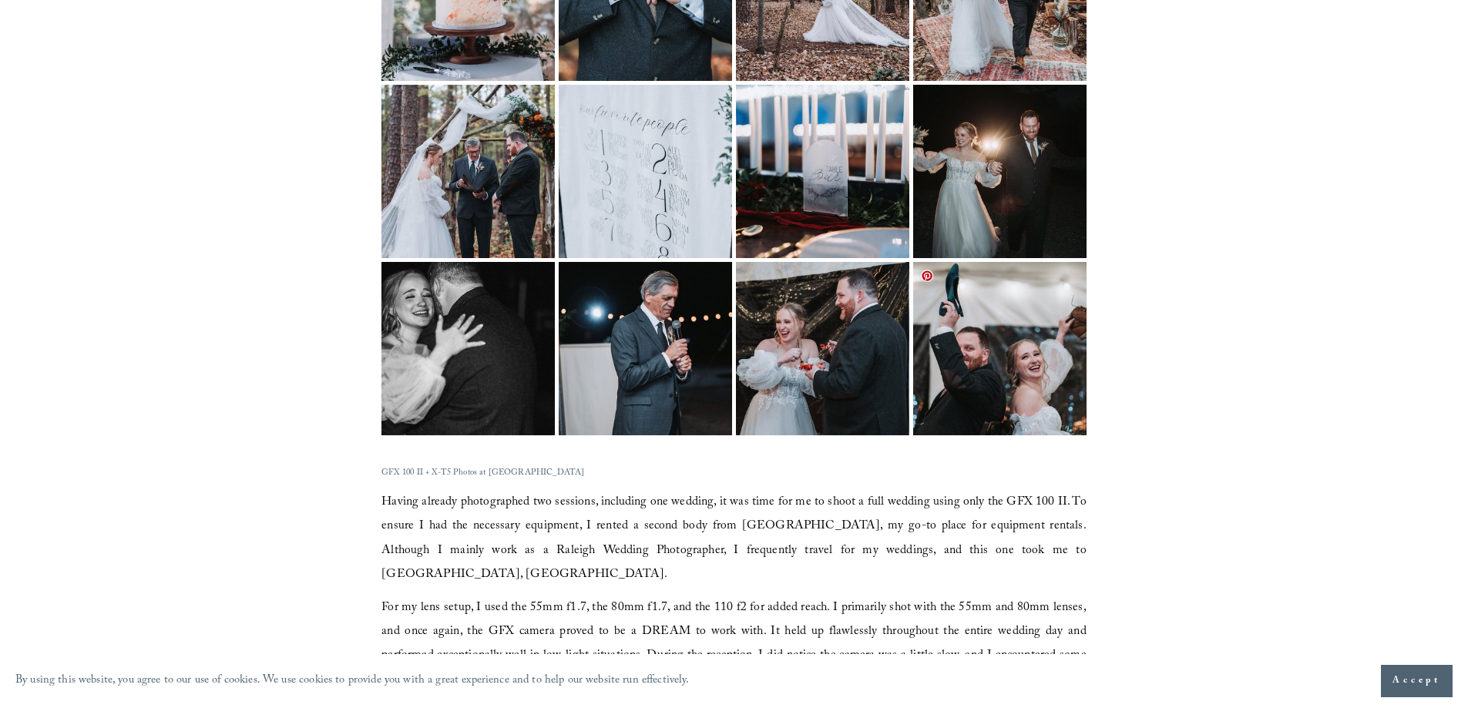
click at [1028, 345] on img at bounding box center [1000, 348] width 260 height 173
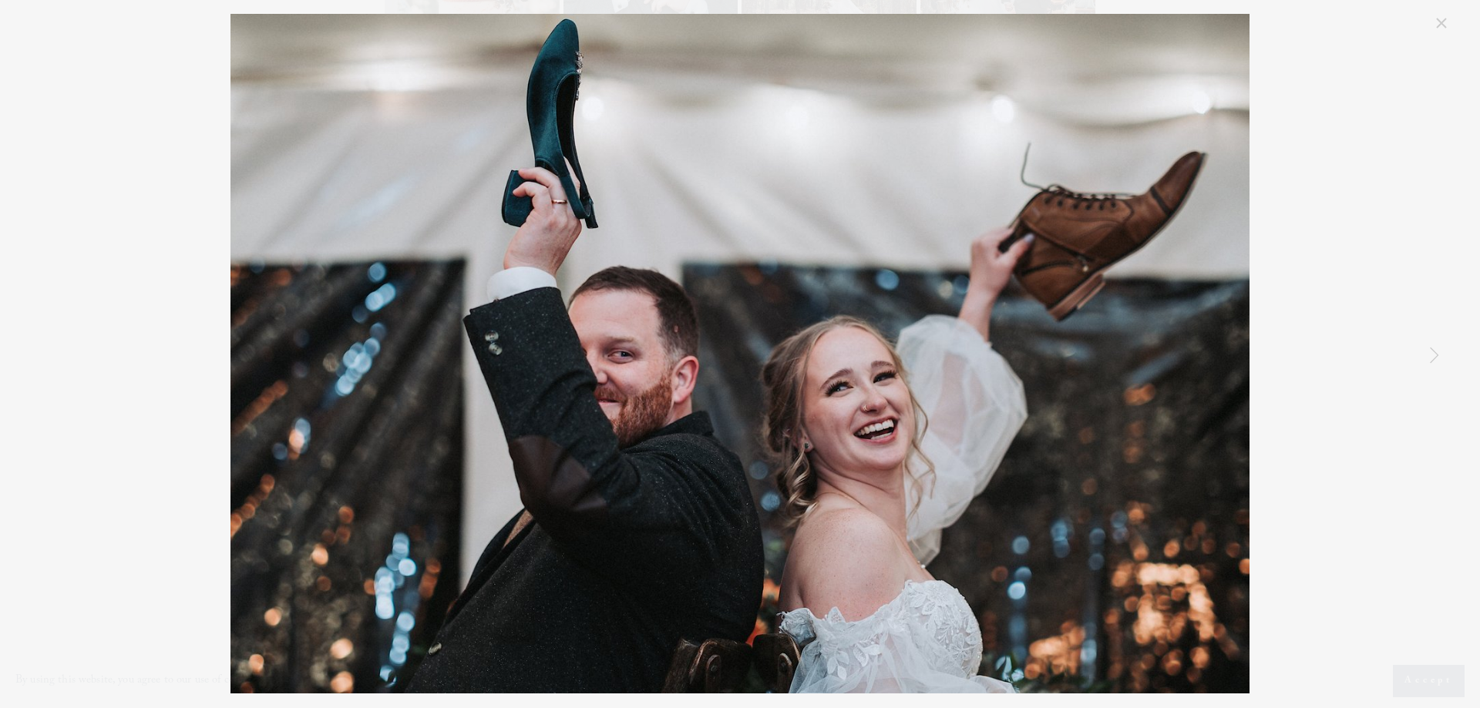
click at [1438, 23] on link "Close" at bounding box center [1441, 23] width 18 height 18
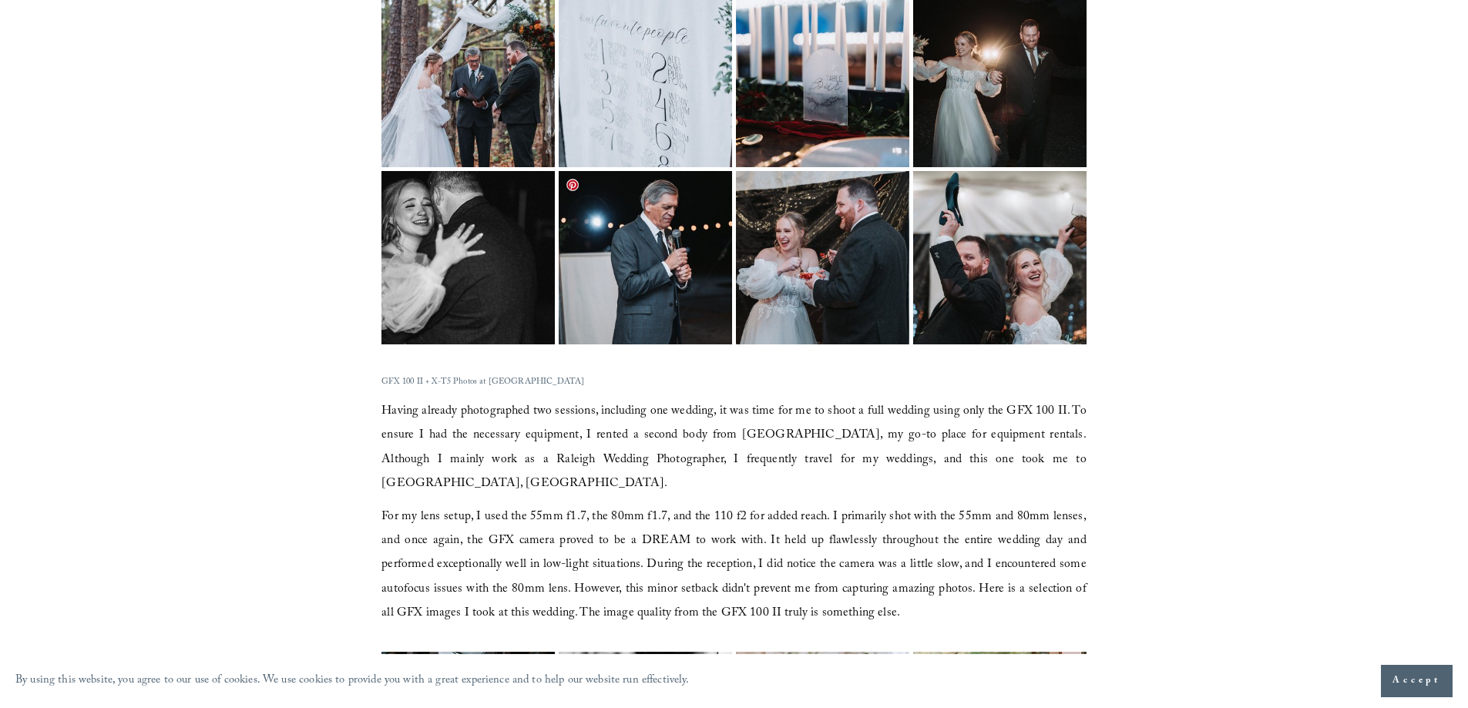
scroll to position [2852, 0]
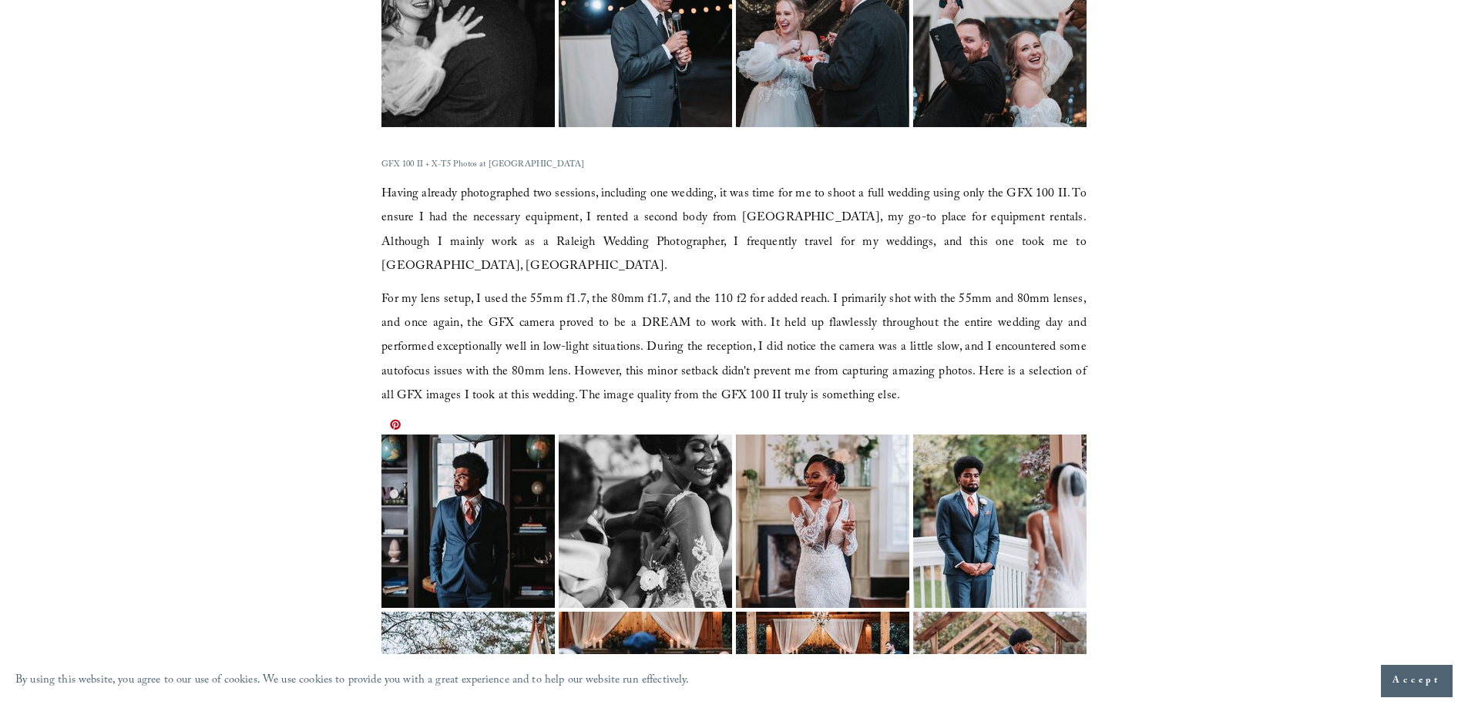
click at [470, 493] on img at bounding box center [468, 521] width 231 height 173
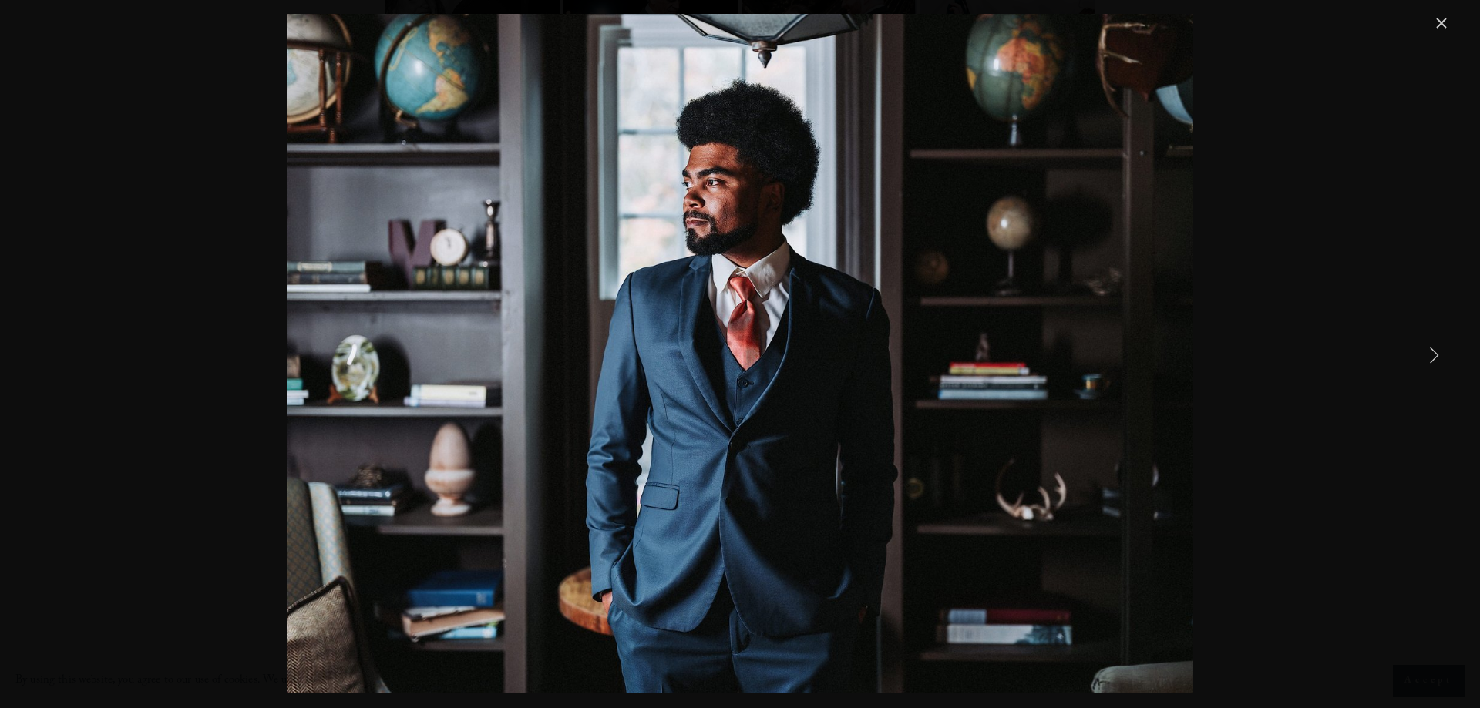
click at [1436, 359] on link "Next Item" at bounding box center [1434, 355] width 34 height 34
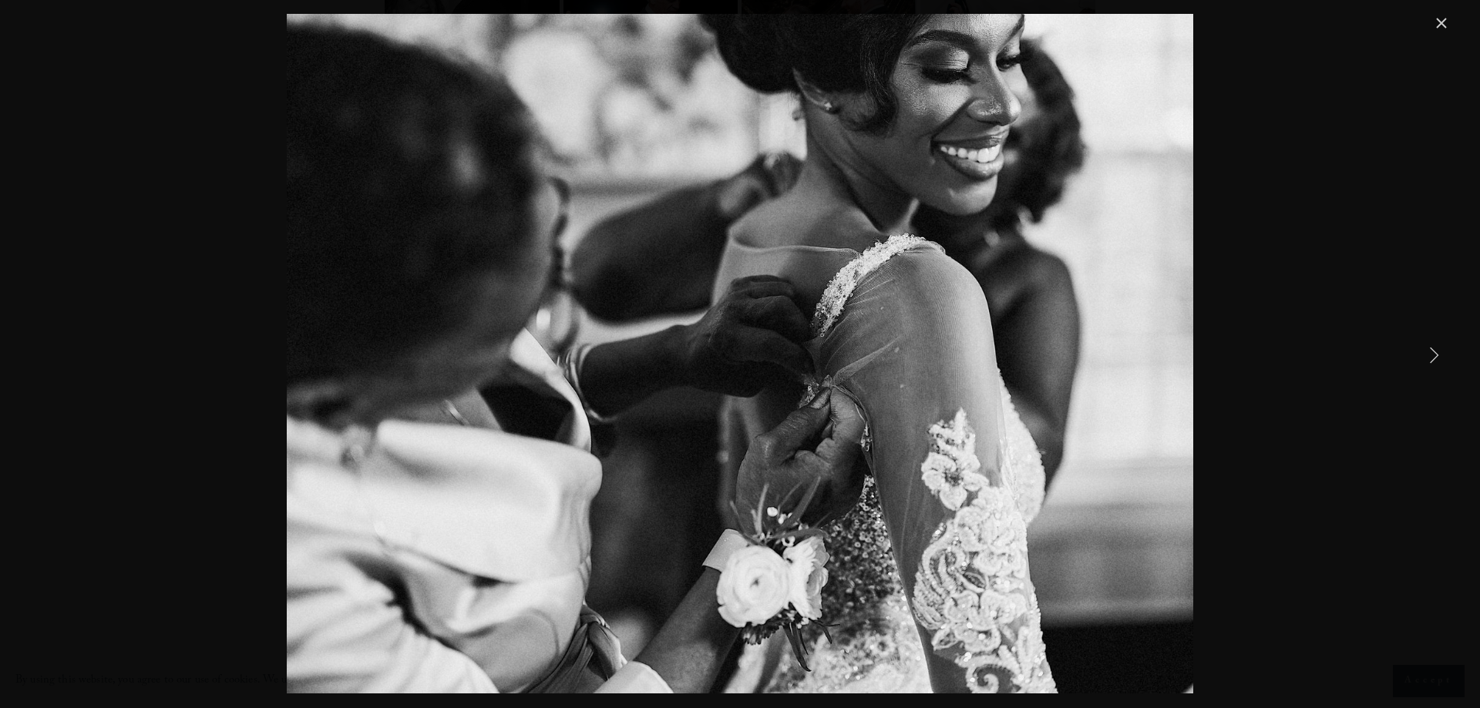
click at [1436, 359] on link "Next Item" at bounding box center [1434, 355] width 34 height 34
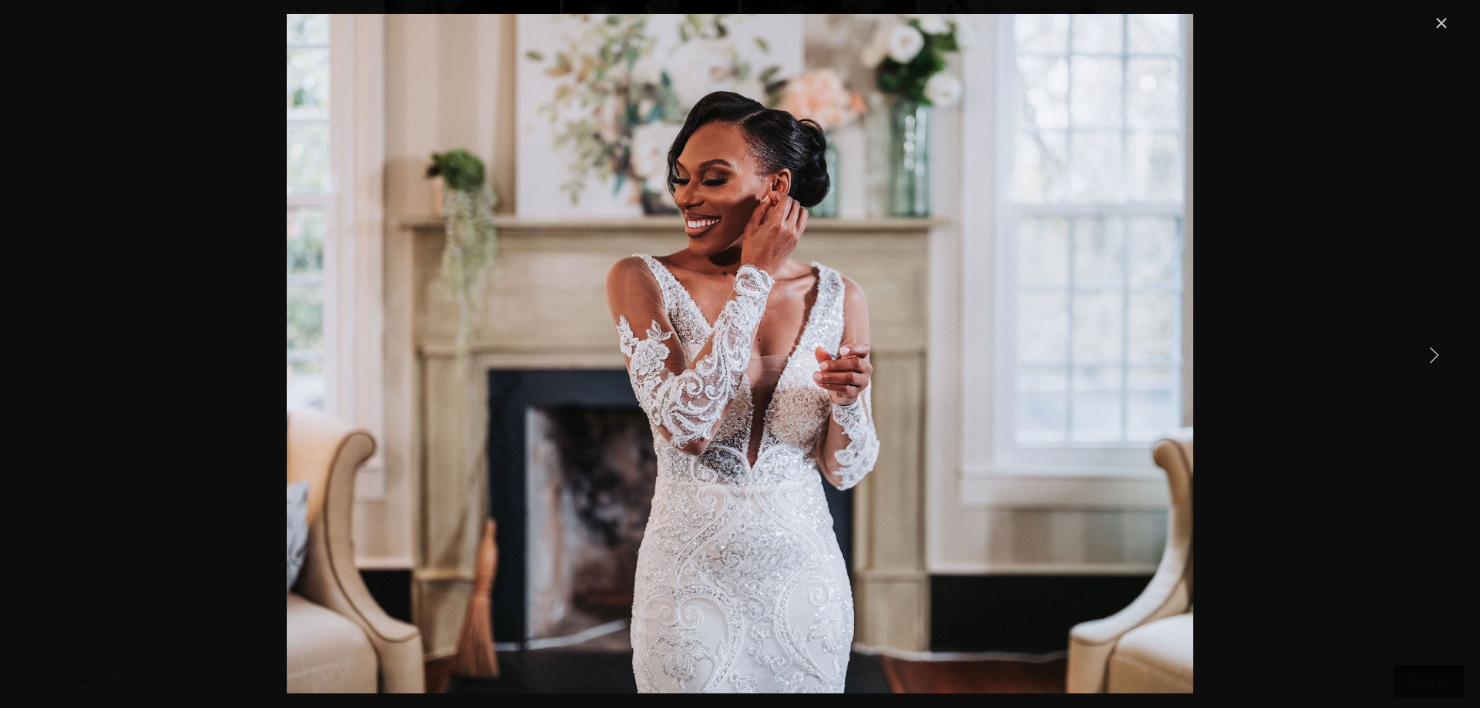
click at [1436, 359] on link "Next Item" at bounding box center [1434, 355] width 34 height 34
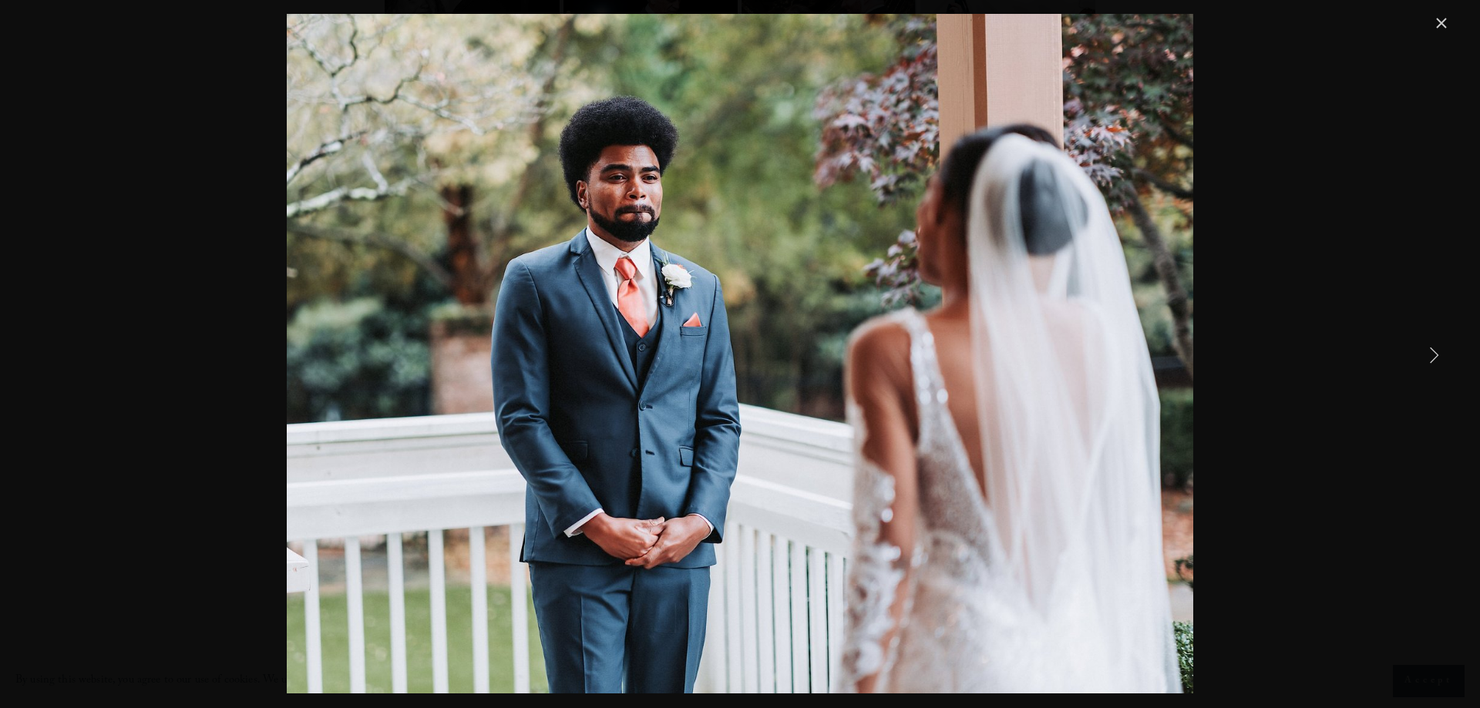
click at [1436, 359] on link "Next Item" at bounding box center [1434, 355] width 34 height 34
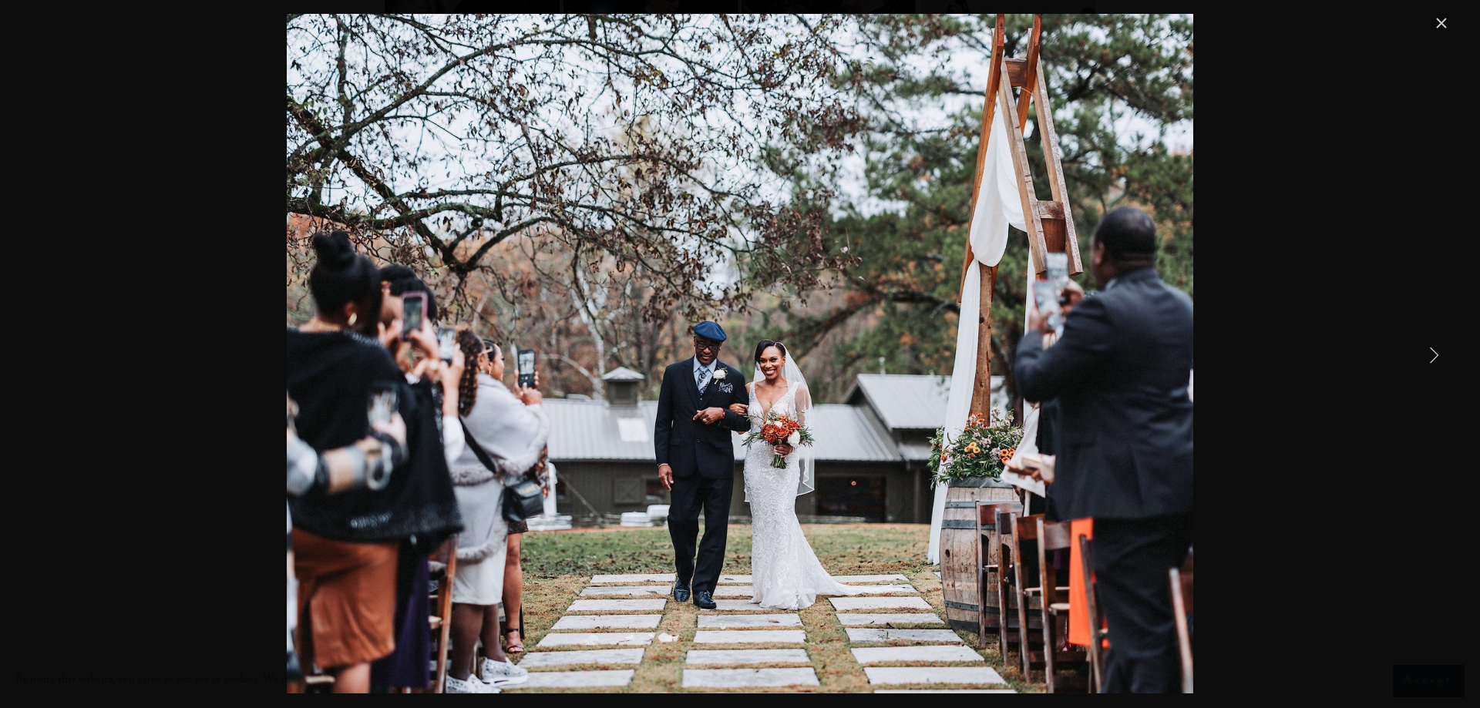
click at [1436, 359] on link "Next Item" at bounding box center [1434, 355] width 34 height 34
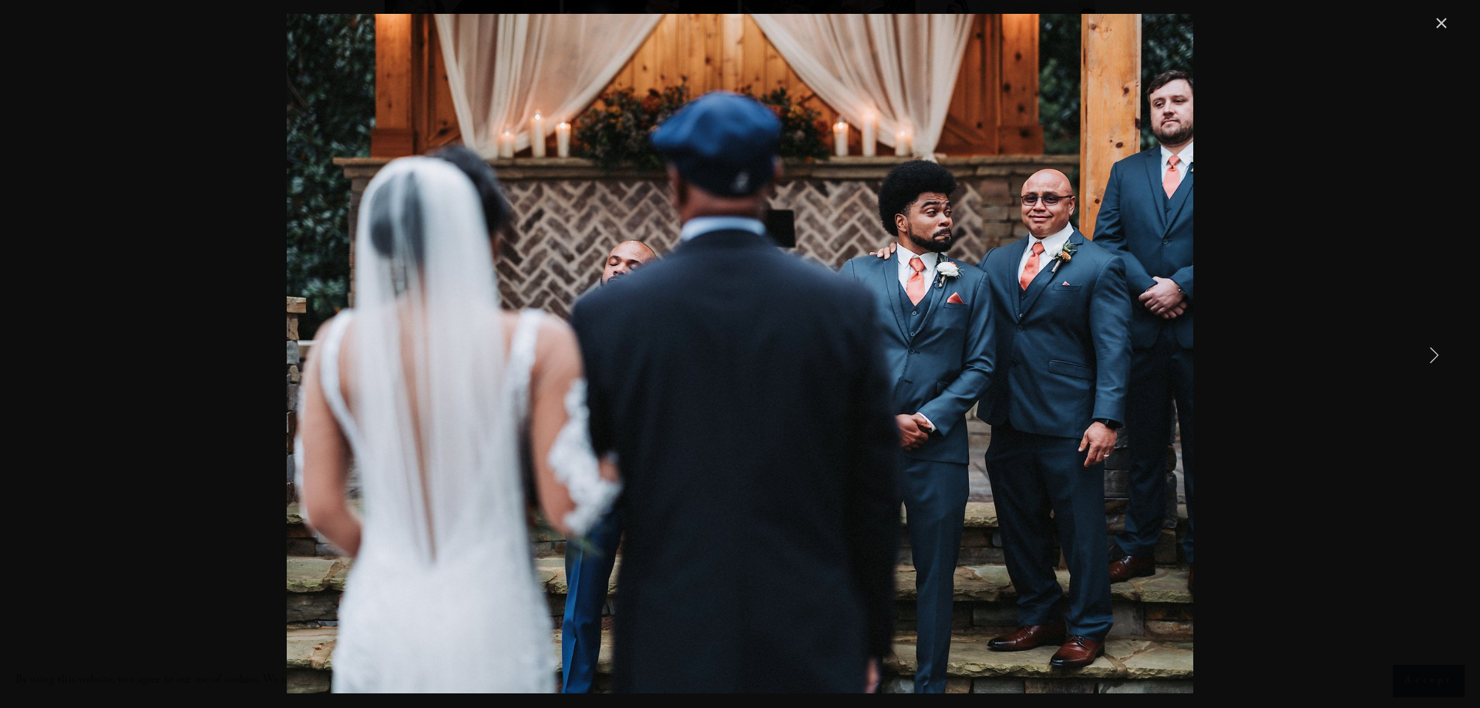
click at [1436, 359] on link "Next Item" at bounding box center [1434, 355] width 34 height 34
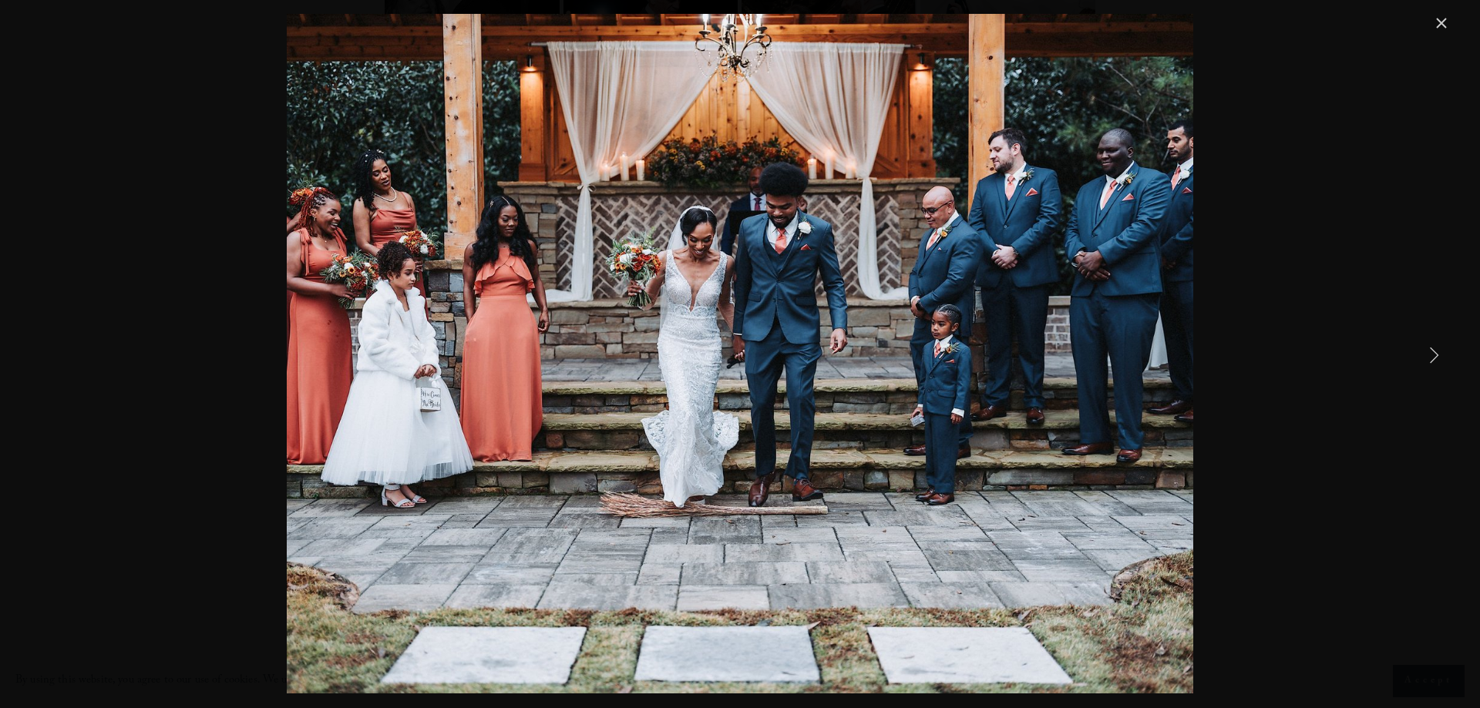
click at [1436, 359] on link "Next Item" at bounding box center [1434, 355] width 34 height 34
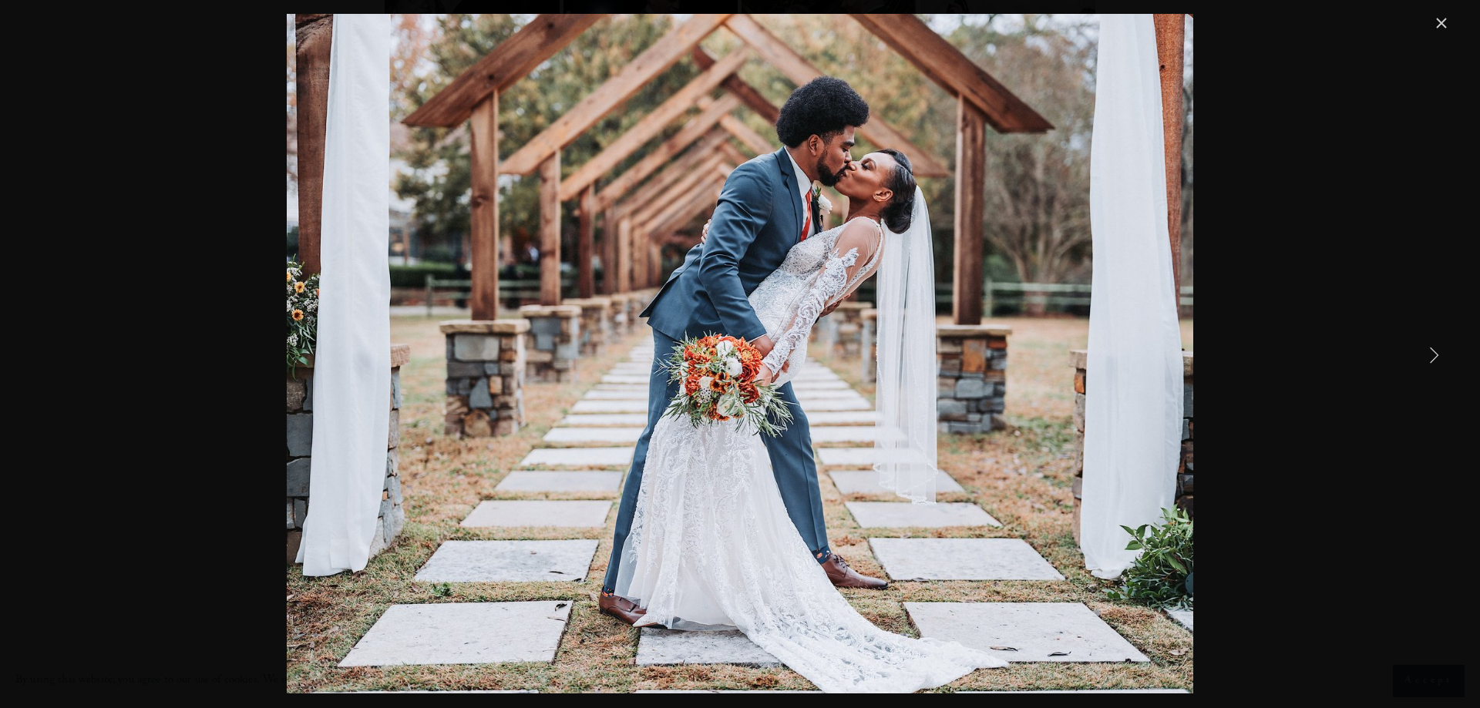
click at [1436, 359] on link "Next Item" at bounding box center [1434, 355] width 34 height 34
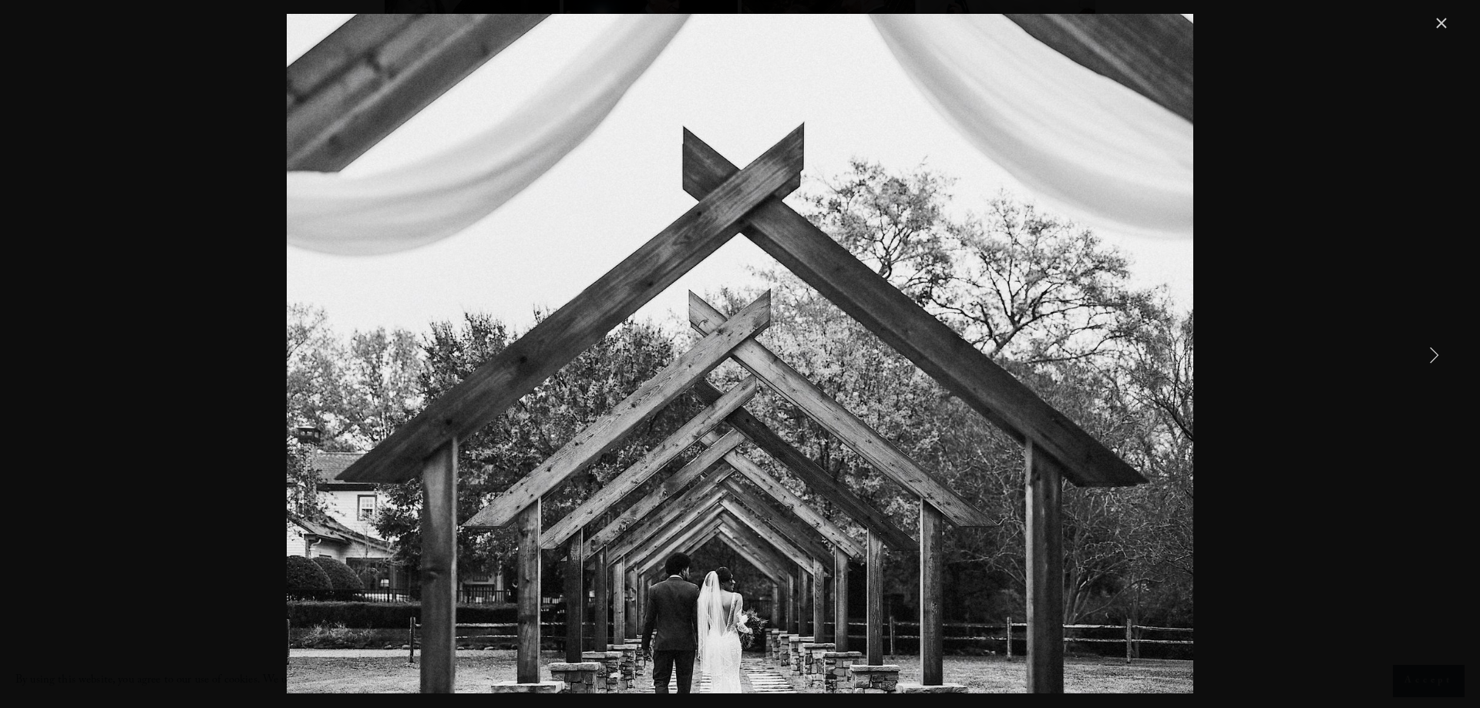
click at [1436, 359] on link "Next Item" at bounding box center [1434, 355] width 34 height 34
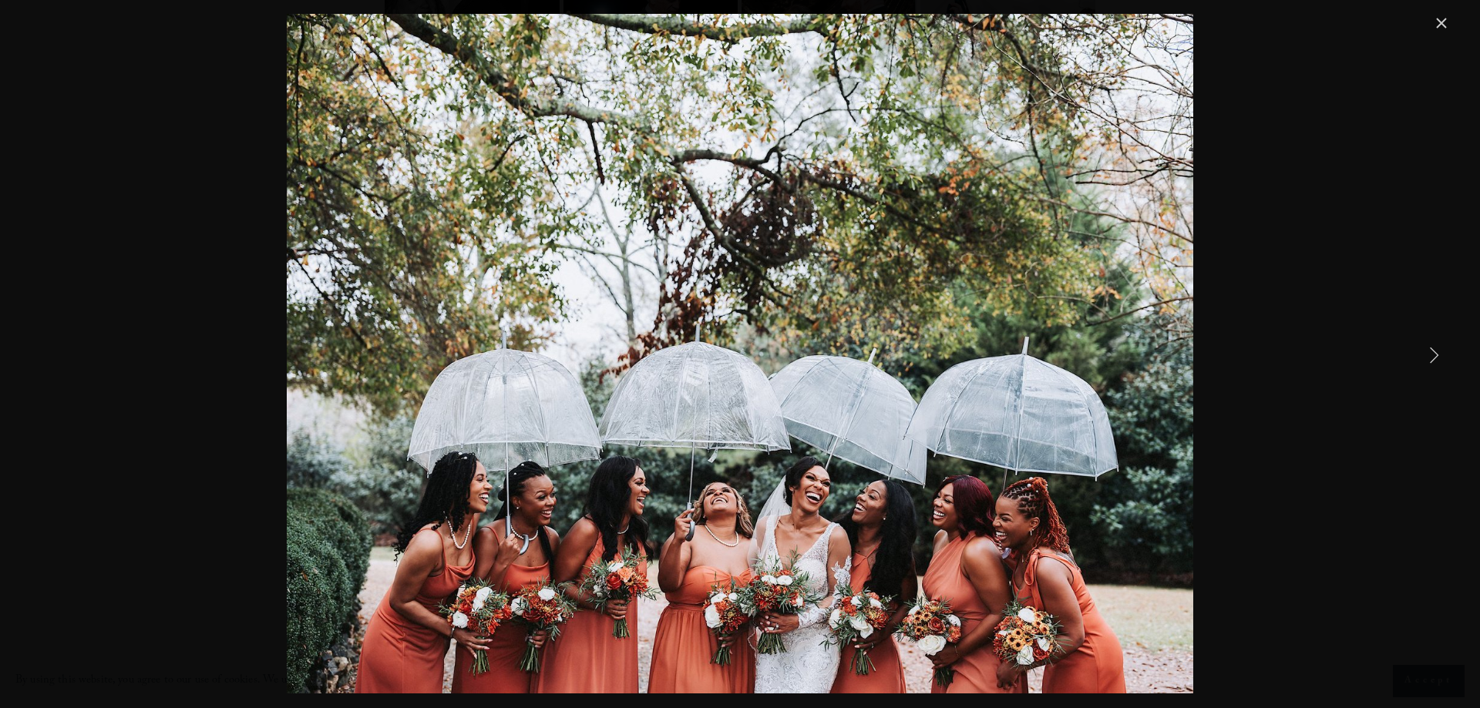
click at [1436, 359] on link "Next Item" at bounding box center [1434, 355] width 34 height 34
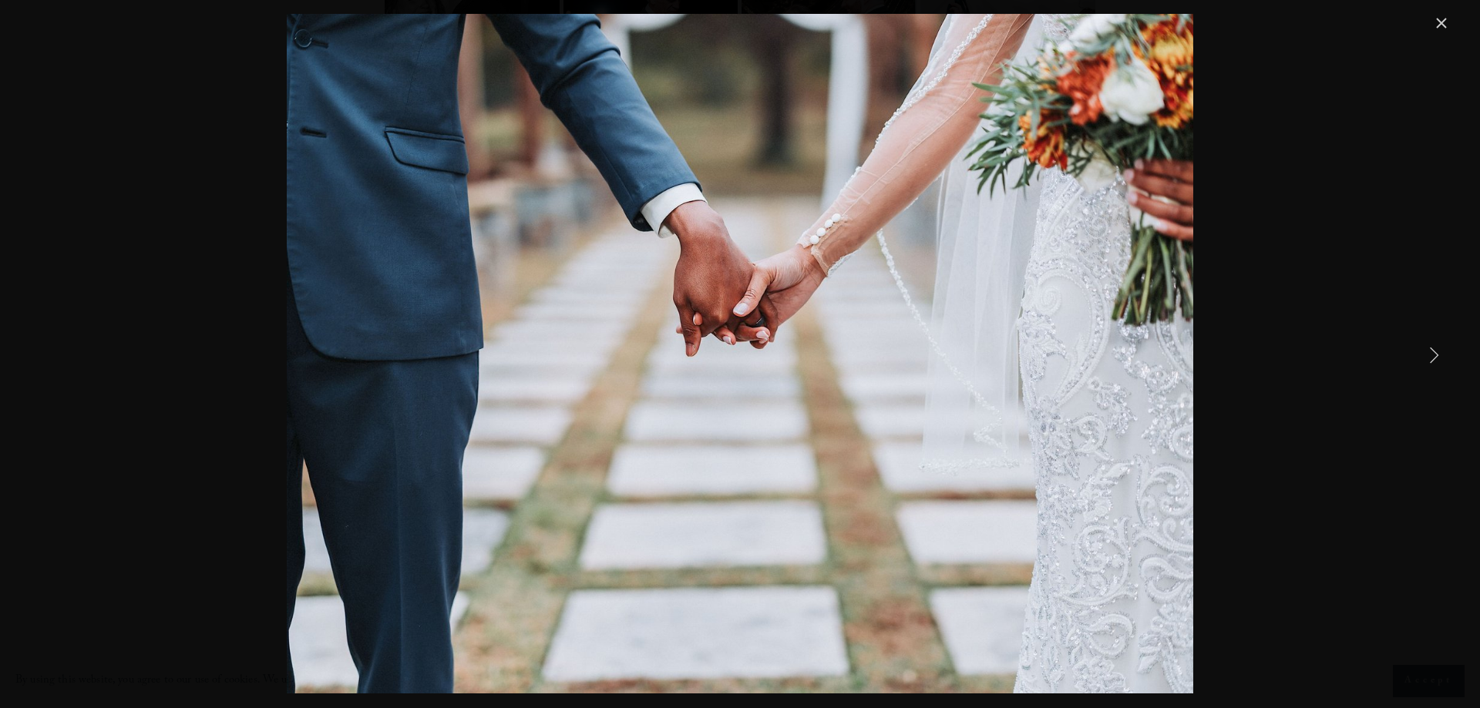
click at [1436, 359] on link "Next Item" at bounding box center [1434, 355] width 34 height 34
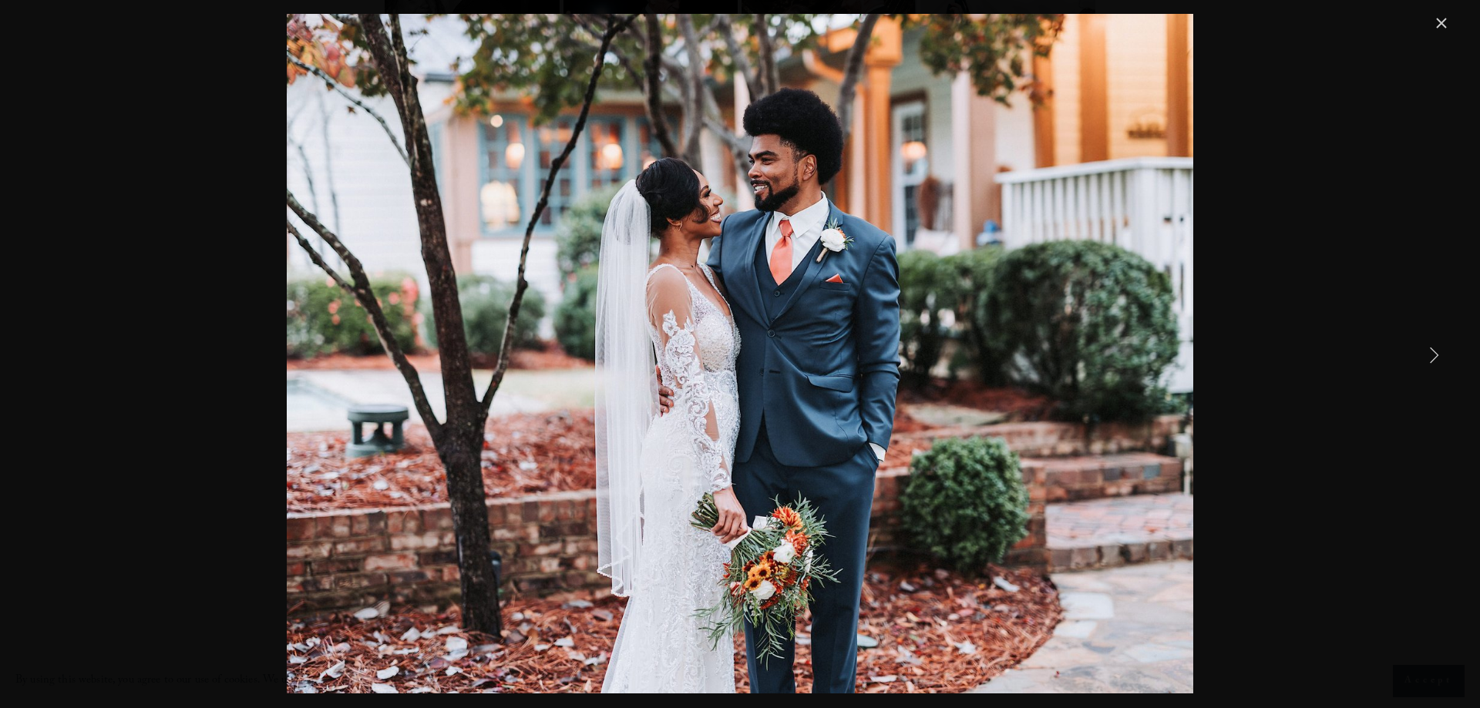
click at [1444, 21] on link "Close" at bounding box center [1441, 23] width 18 height 18
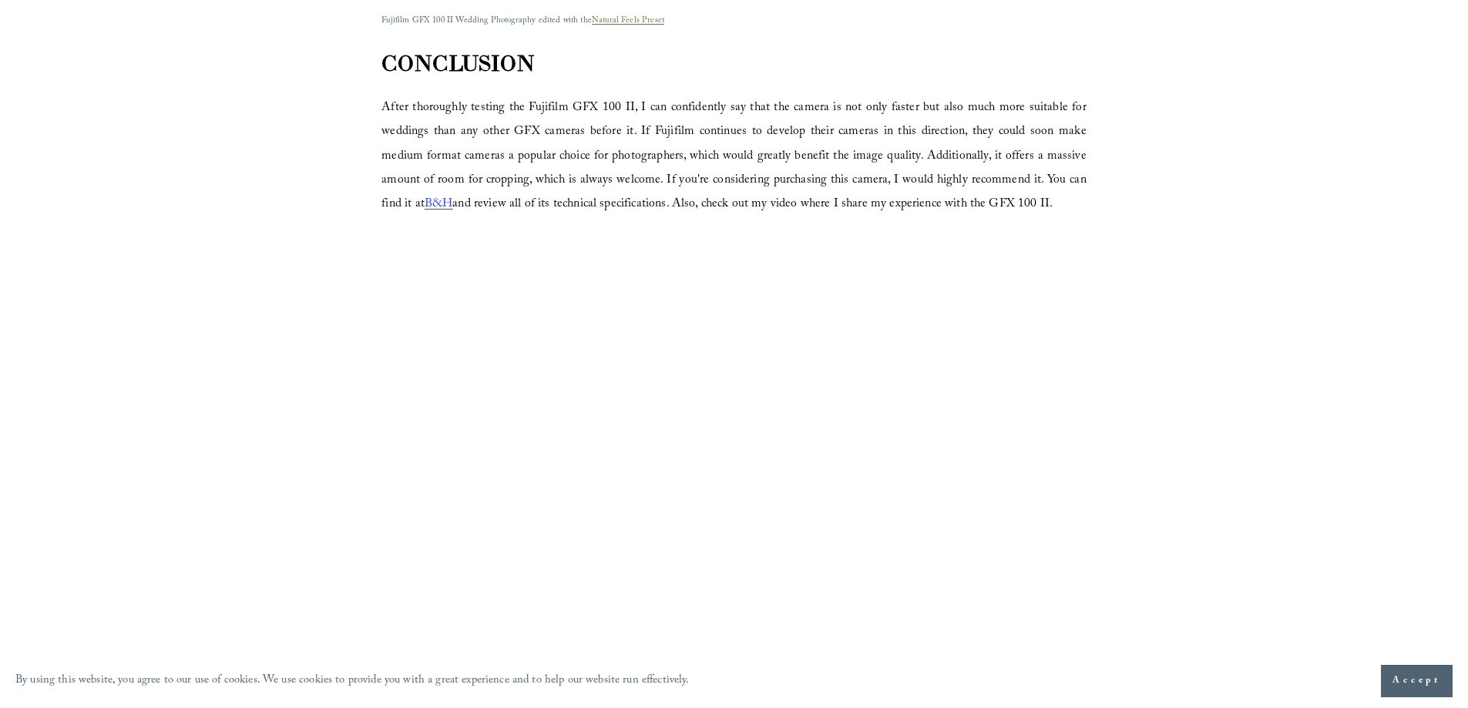
scroll to position [4394, 0]
